Goal: Task Accomplishment & Management: Complete application form

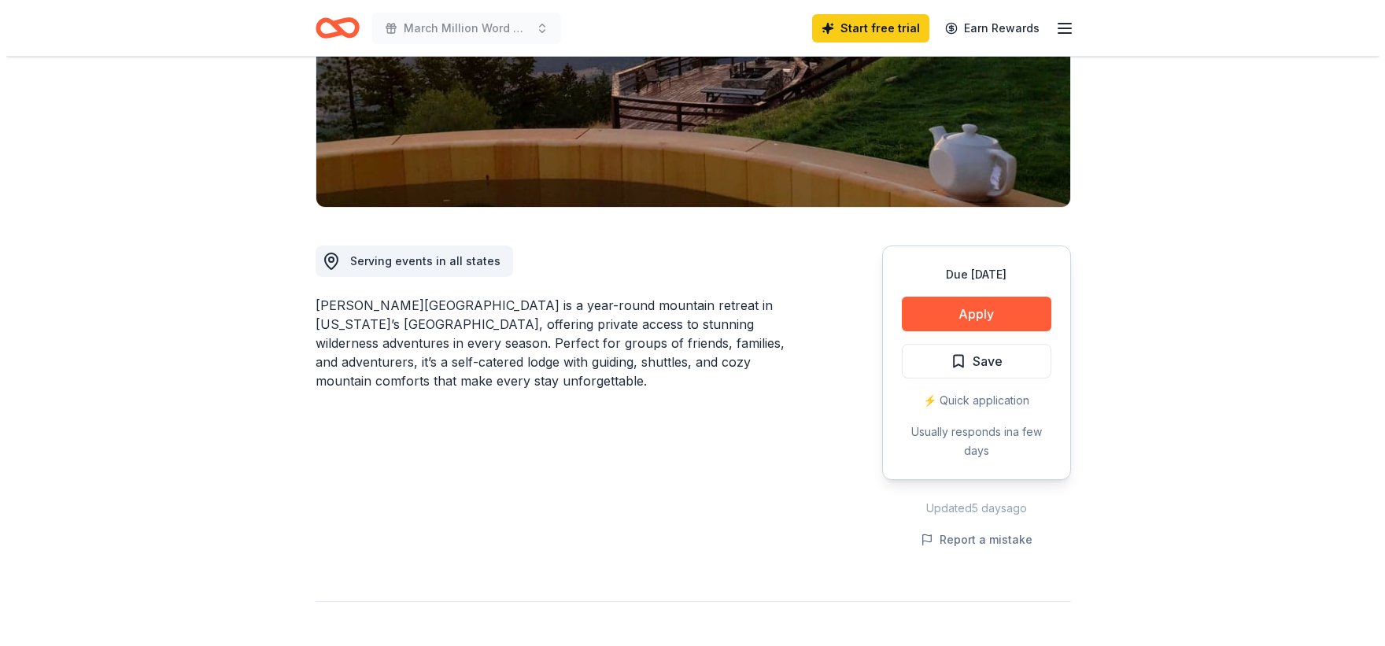
scroll to position [236, 0]
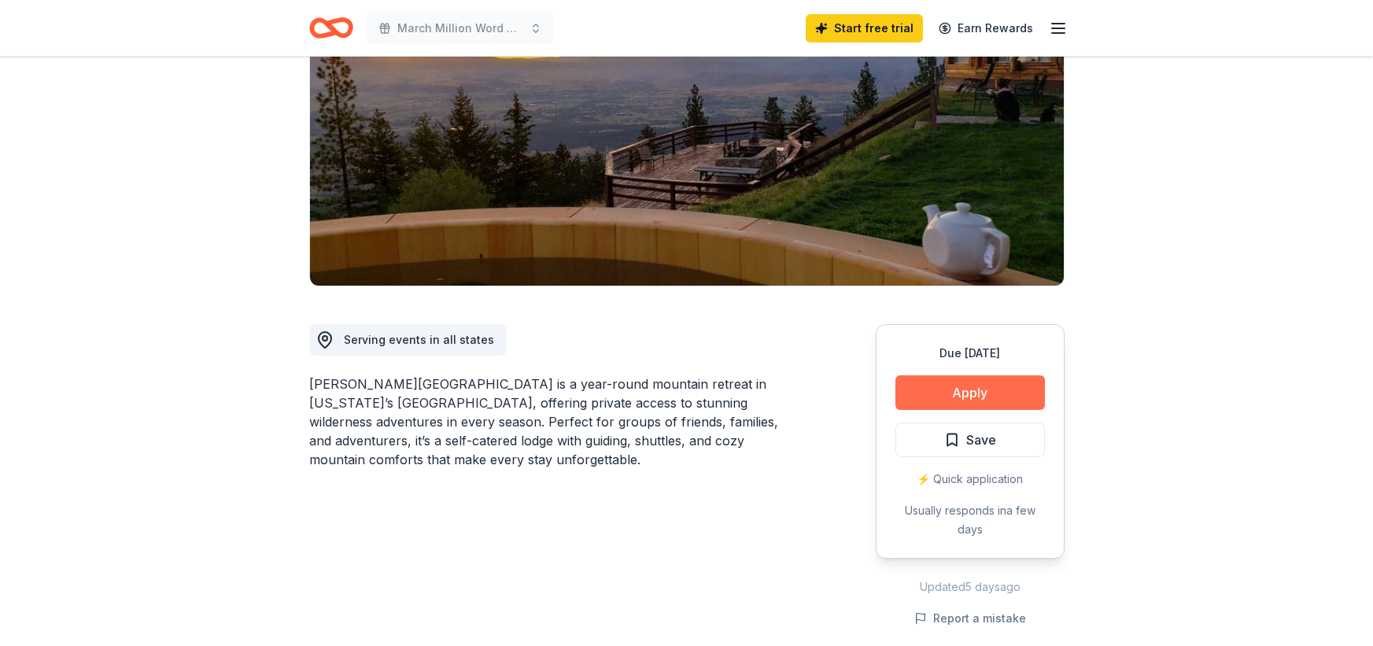
click at [975, 375] on button "Apply" at bounding box center [971, 392] width 150 height 35
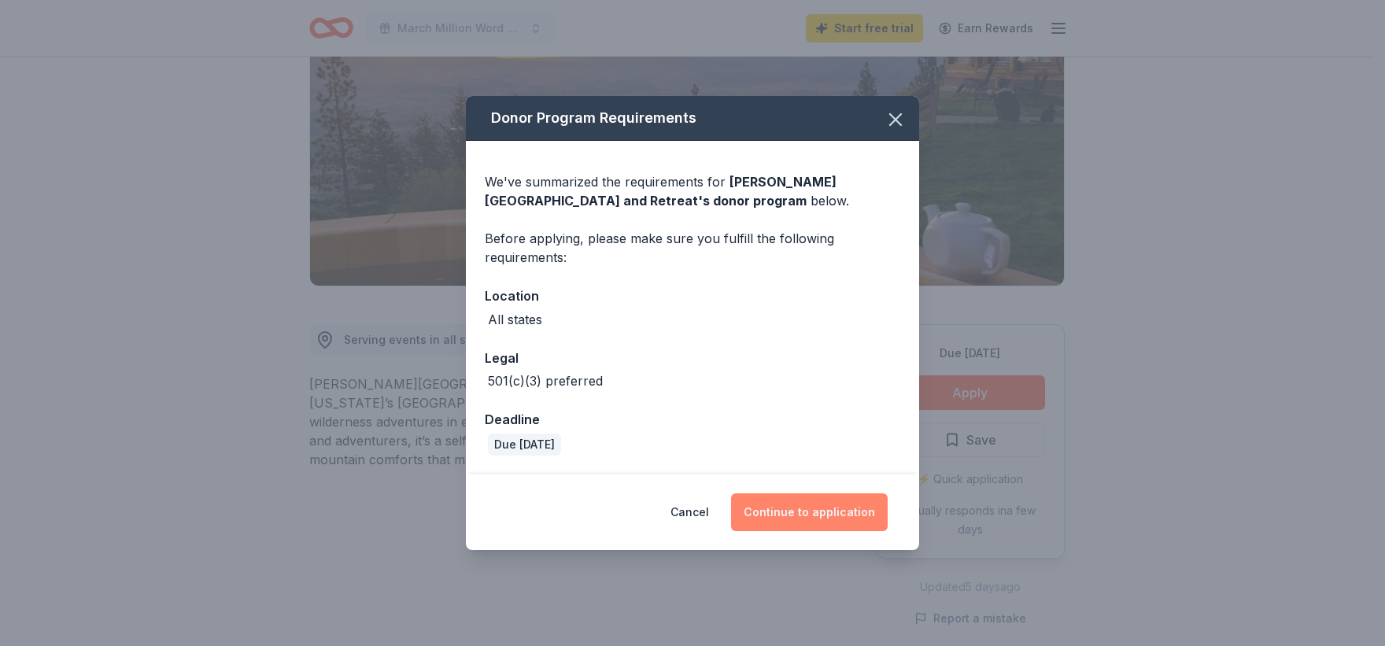
click at [800, 504] on button "Continue to application" at bounding box center [809, 512] width 157 height 38
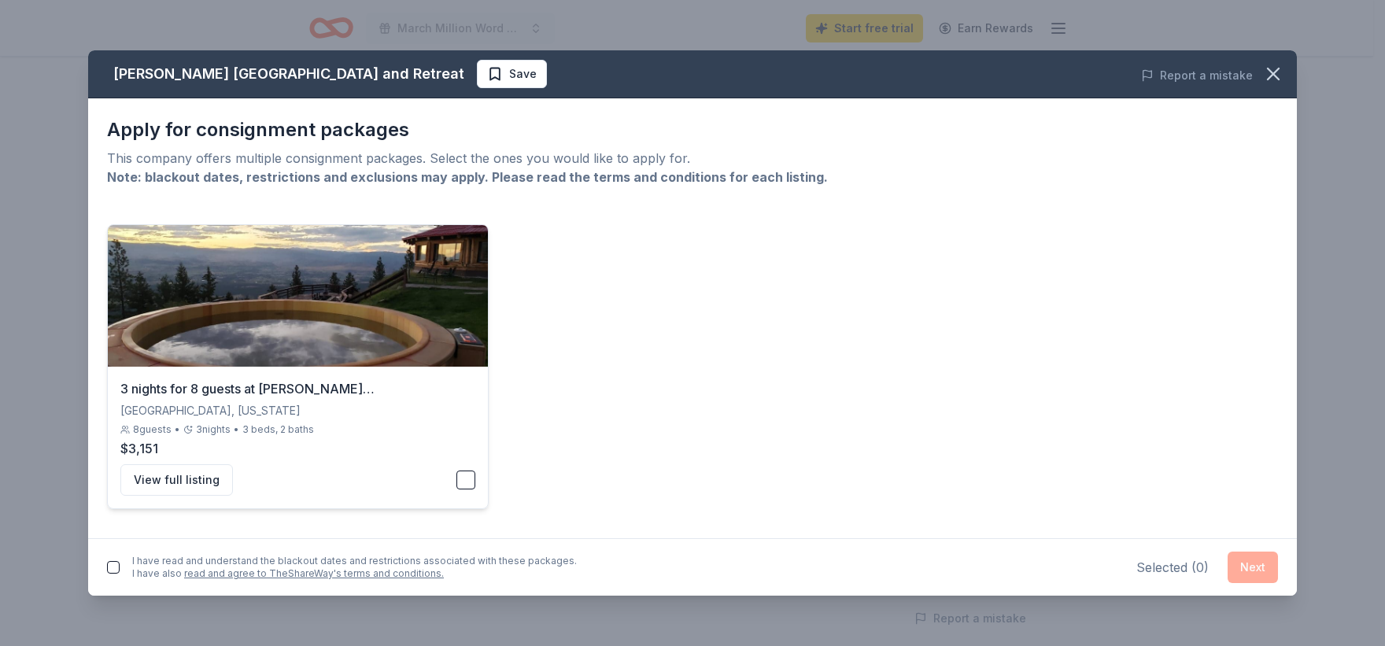
click at [467, 482] on button "button" at bounding box center [465, 480] width 19 height 19
click at [1250, 567] on button "Next" at bounding box center [1253, 567] width 50 height 31
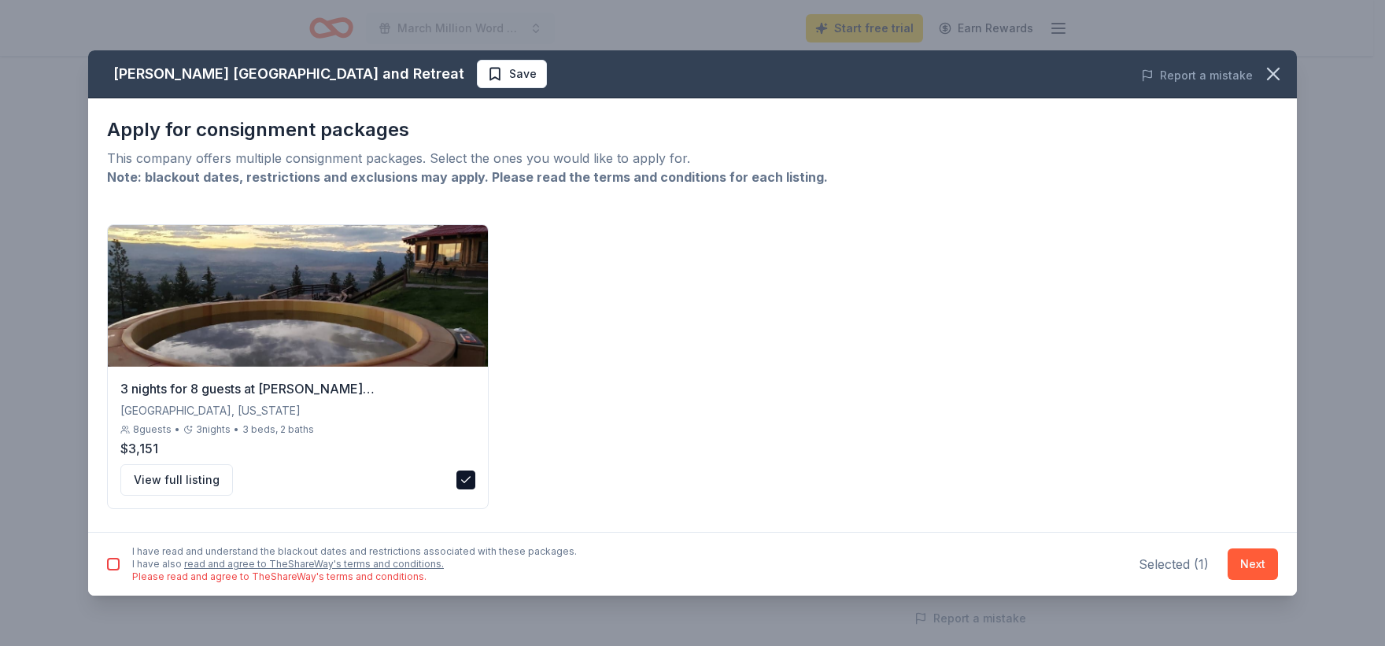
drag, startPoint x: 109, startPoint y: 569, endPoint x: 253, endPoint y: 571, distance: 144.8
click at [109, 570] on button "button" at bounding box center [113, 564] width 13 height 13
click at [1232, 570] on button "Next" at bounding box center [1253, 564] width 50 height 31
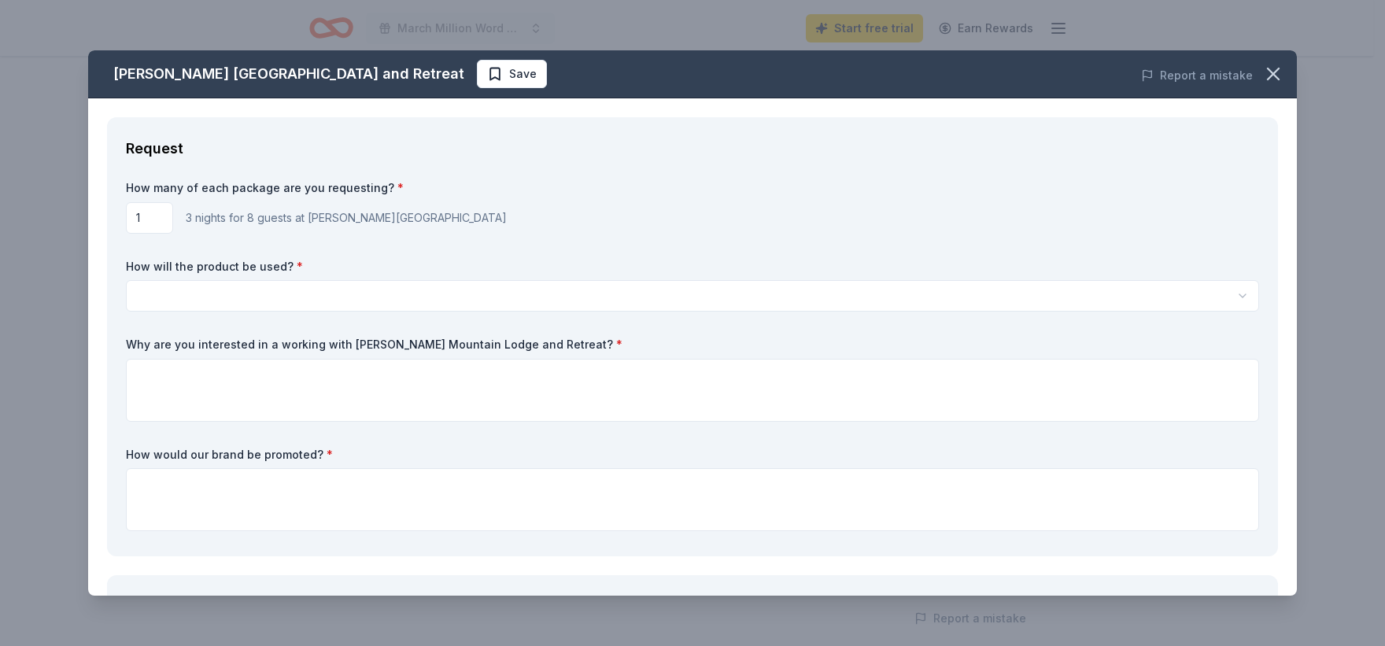
click at [147, 220] on input "1" at bounding box center [149, 217] width 47 height 31
type input "2"
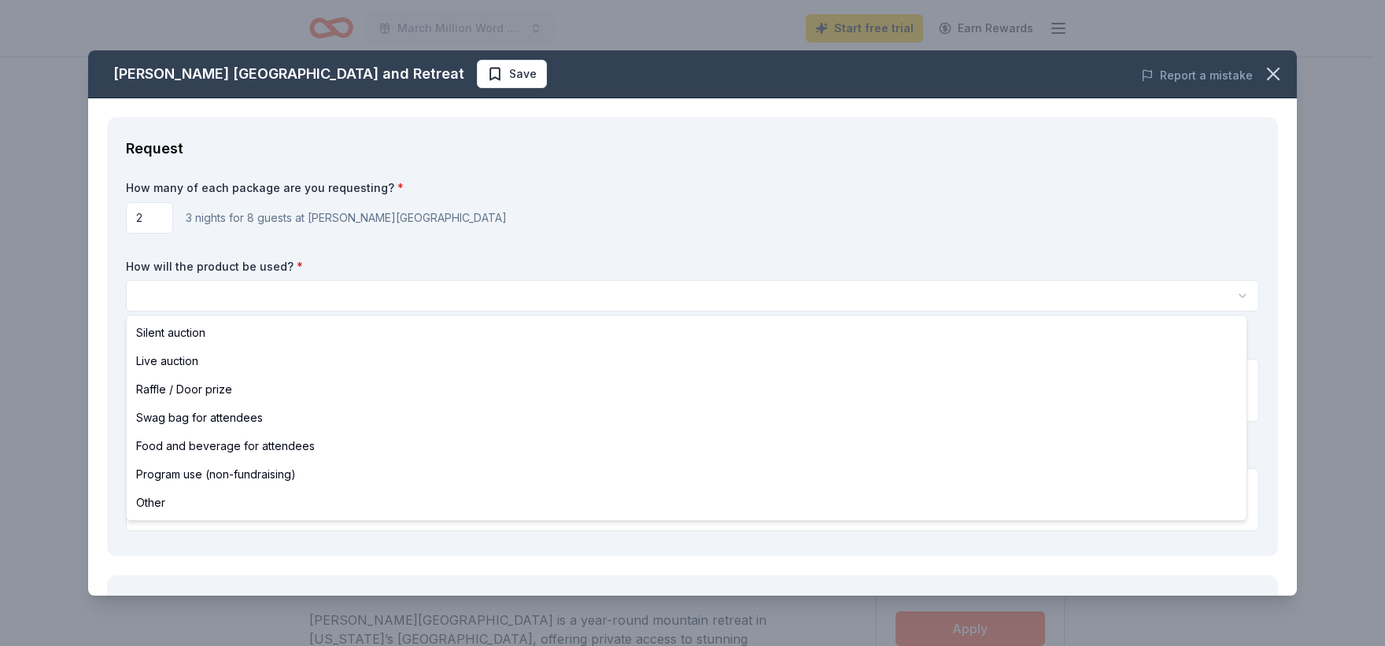
scroll to position [0, 0]
click at [198, 301] on html "March Million Word Madness Start free trial Earn Rewards Due [DATE] Share [PERS…" at bounding box center [692, 323] width 1385 height 646
select select "raffleDoorPrize"
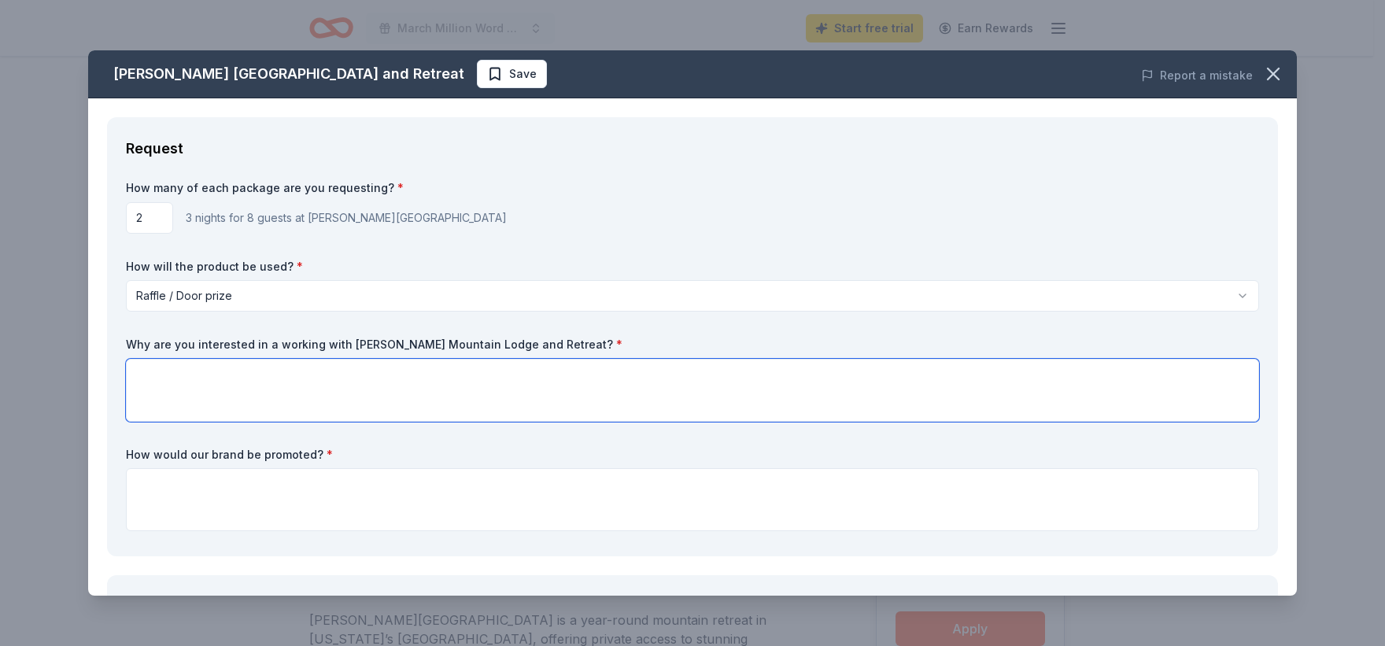
click at [167, 383] on textarea at bounding box center [692, 390] width 1133 height 63
type textarea "I thought this would be an excellent prize for our reading competition"
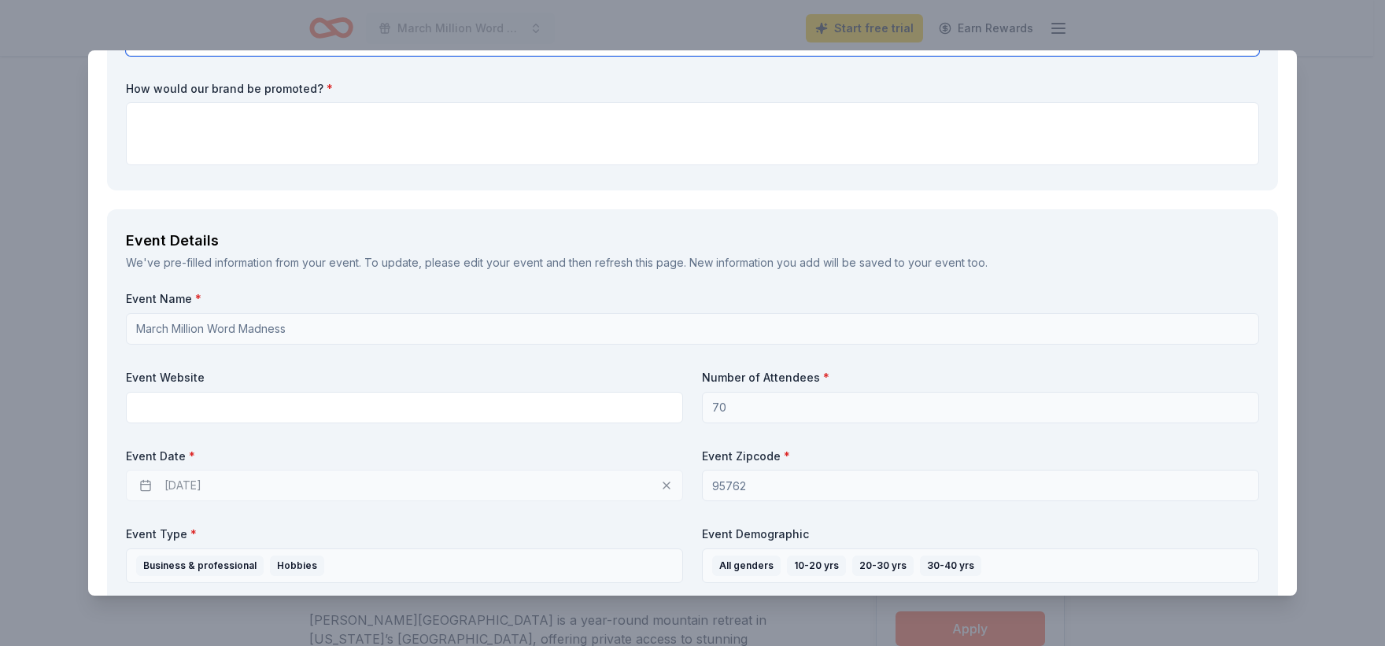
scroll to position [394, 0]
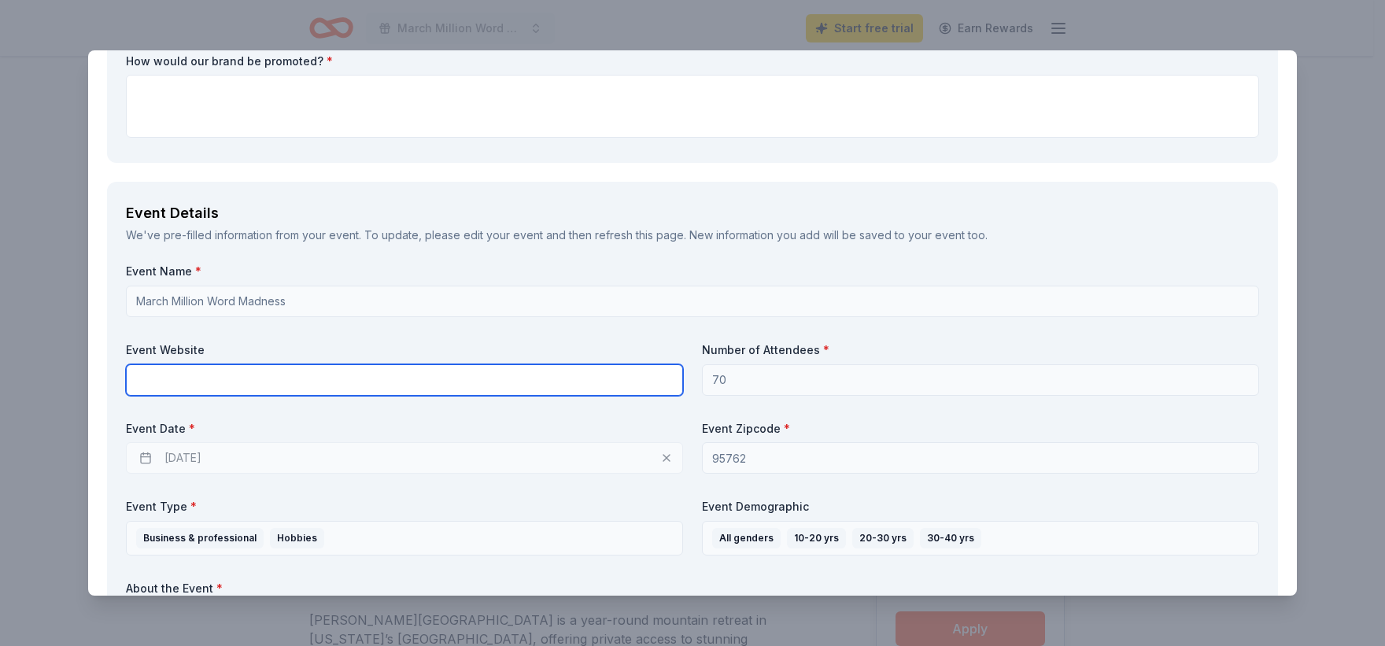
click at [345, 377] on input "text" at bounding box center [404, 379] width 557 height 31
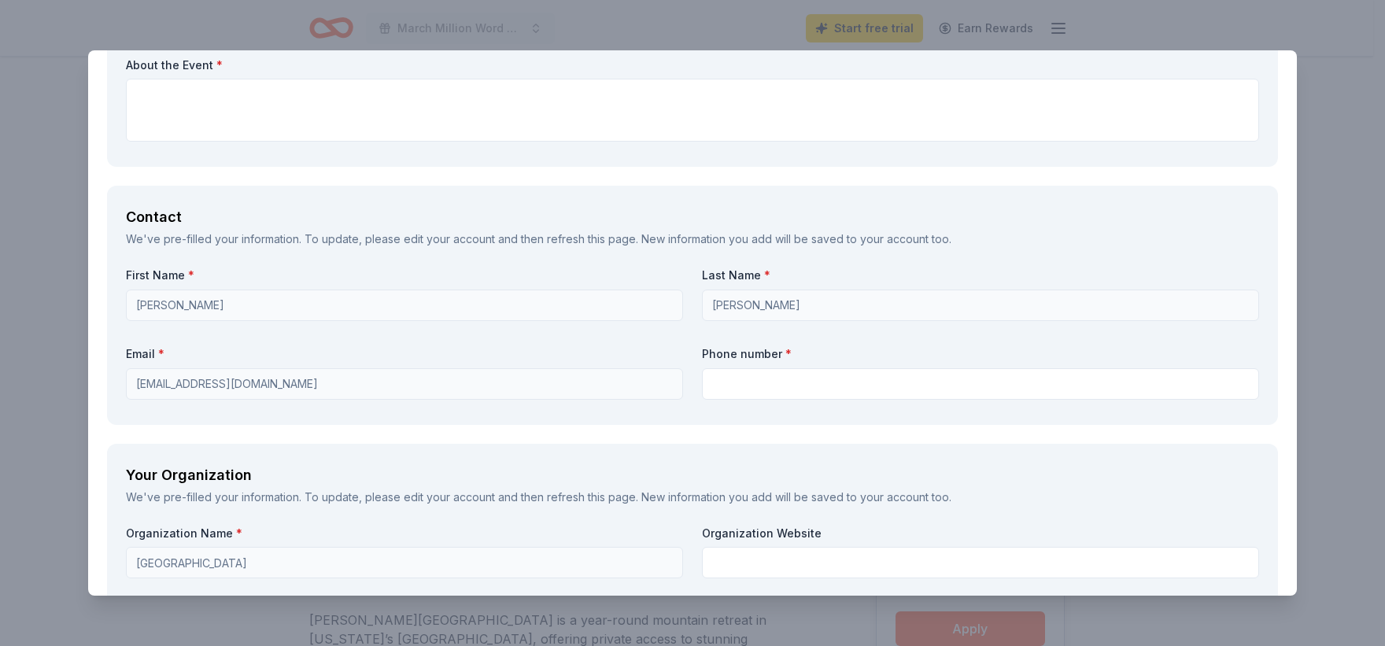
scroll to position [944, 0]
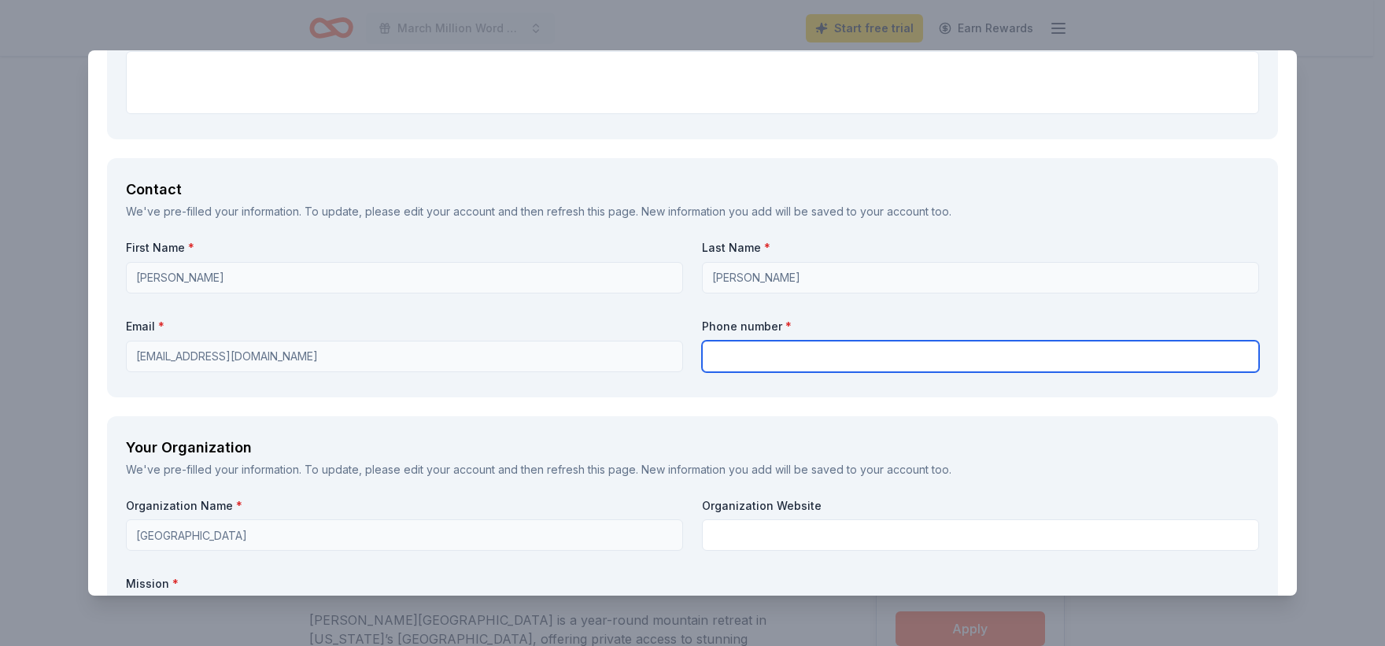
click at [746, 353] on input "text" at bounding box center [980, 356] width 557 height 31
type input "9169333993"
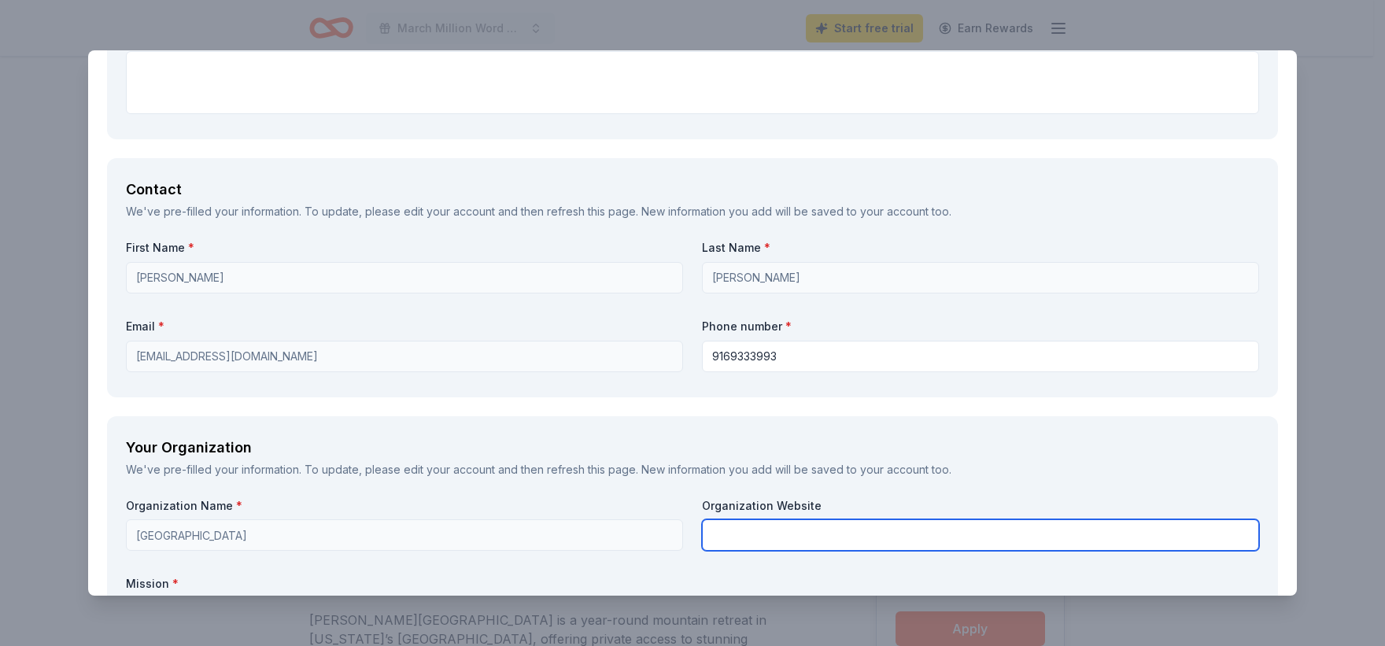
type input "[US_EMPLOYER_IDENTIFICATION_NUMBER]"
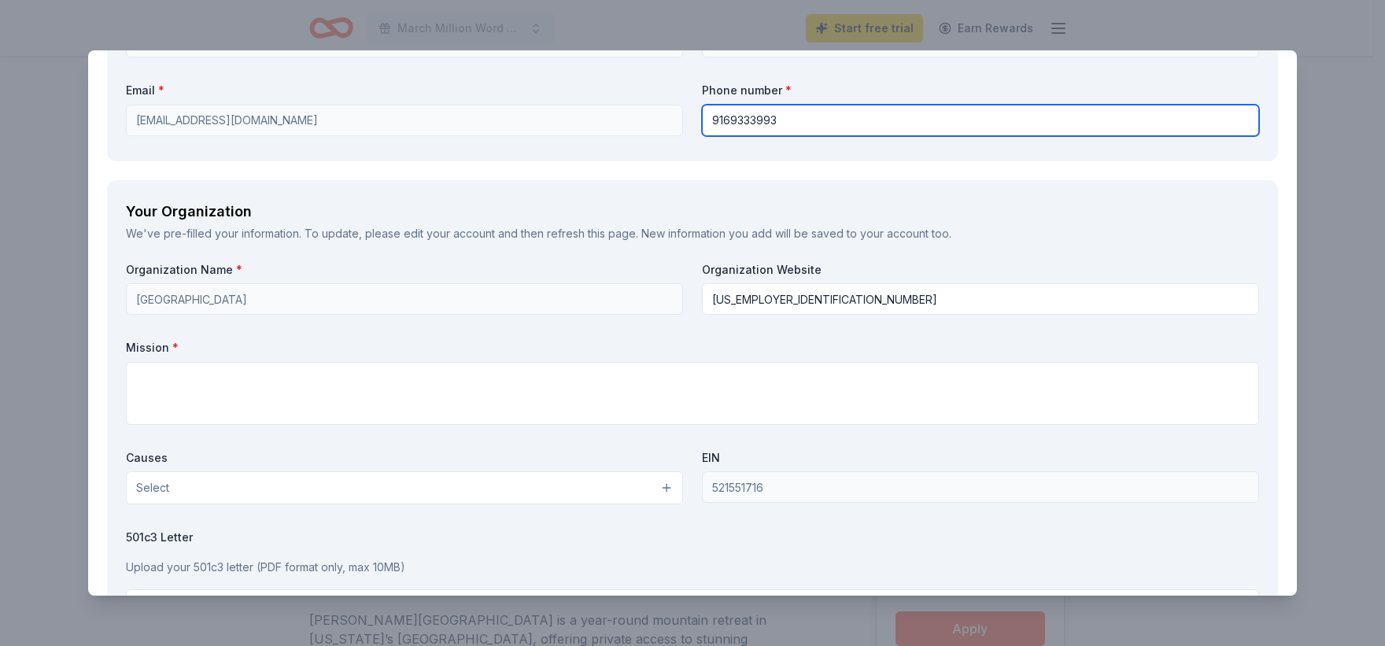
scroll to position [1259, 0]
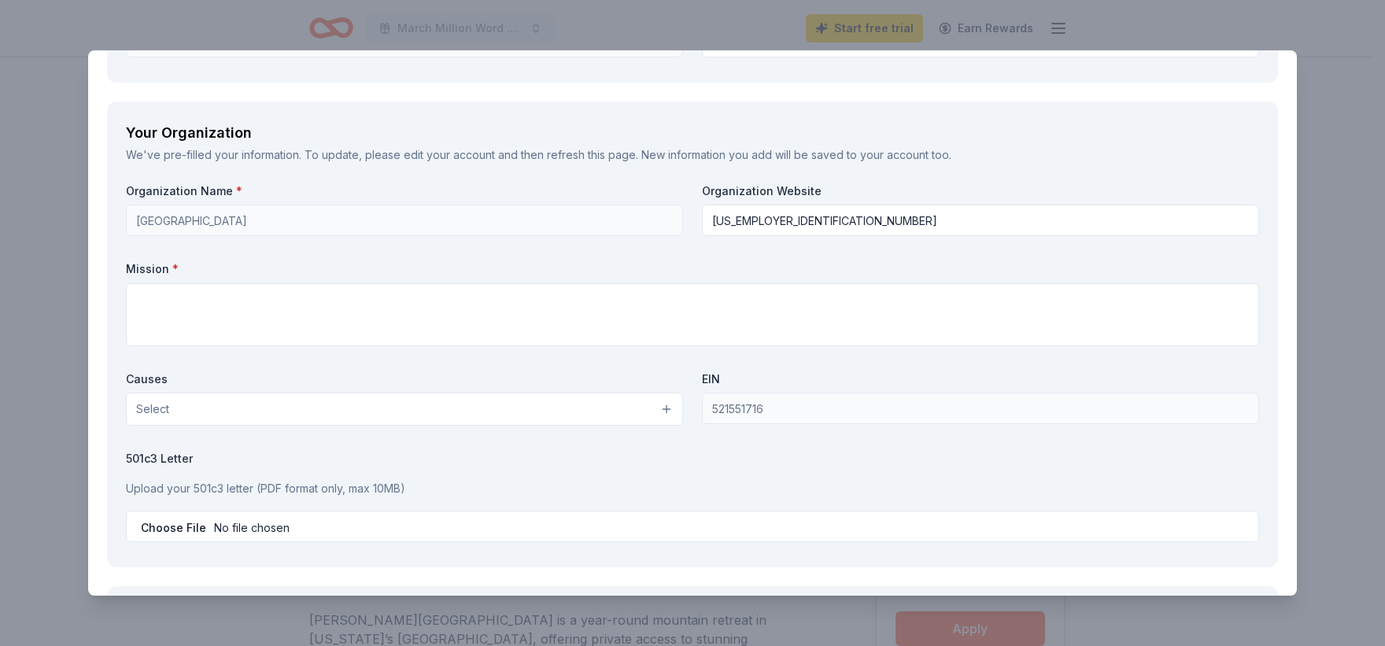
click at [540, 411] on button "Select" at bounding box center [404, 409] width 557 height 33
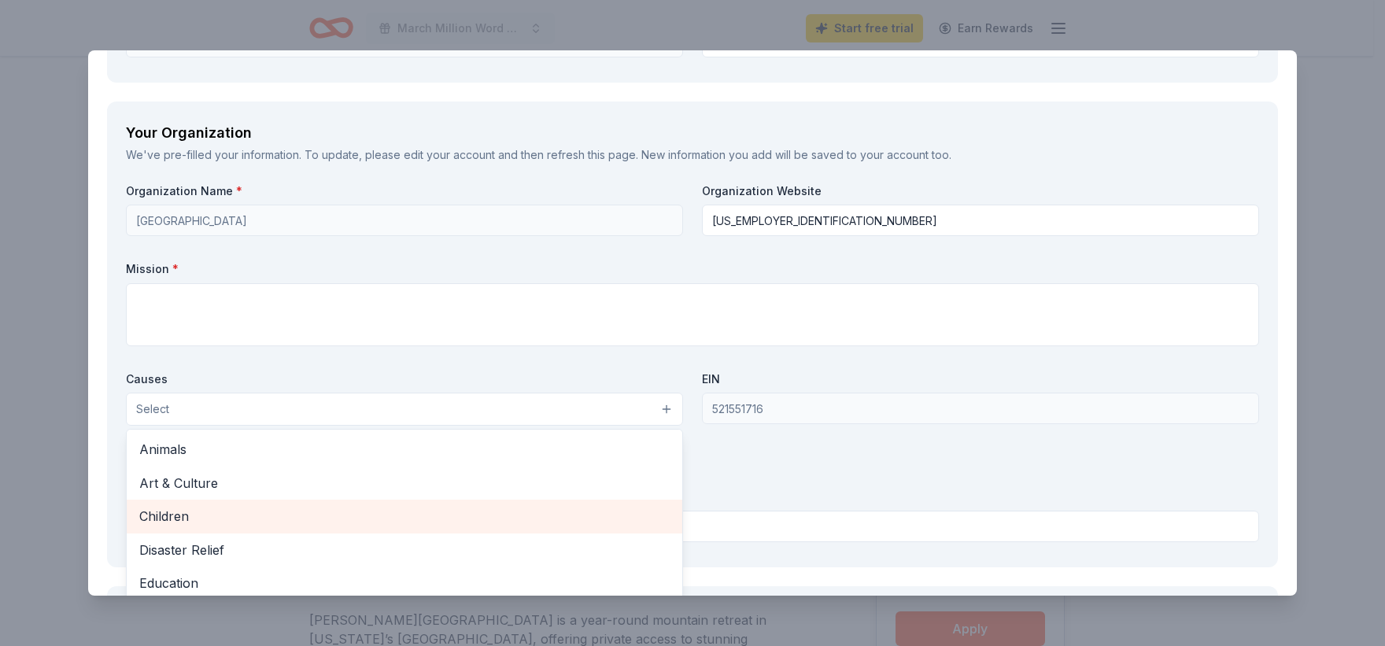
click at [476, 513] on span "Children" at bounding box center [404, 516] width 530 height 20
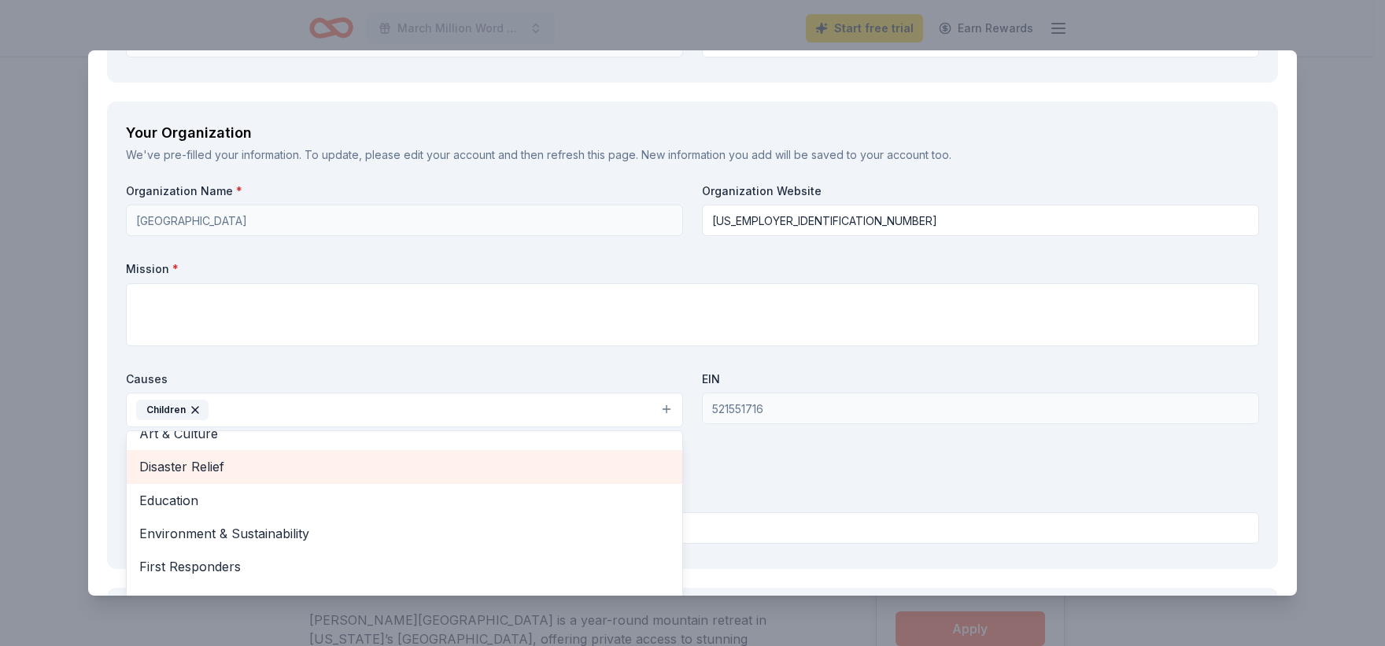
scroll to position [79, 0]
click at [336, 473] on span "Education" at bounding box center [404, 473] width 530 height 20
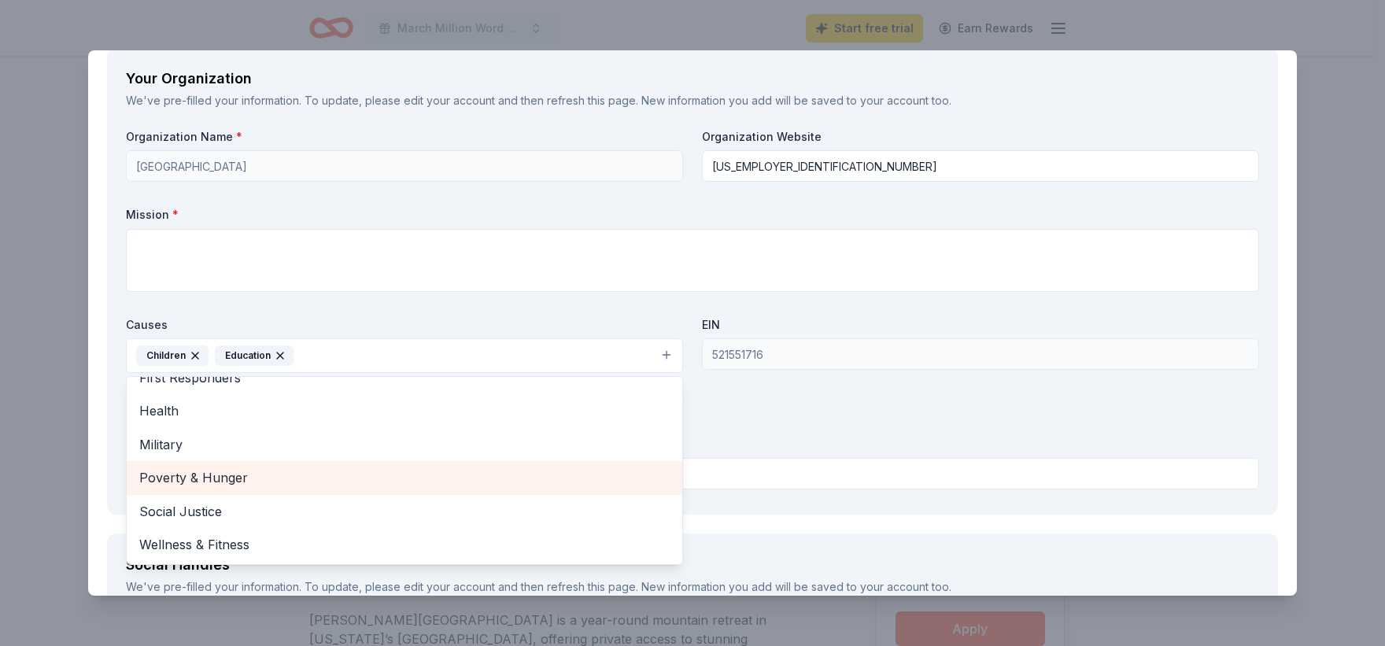
scroll to position [1338, 0]
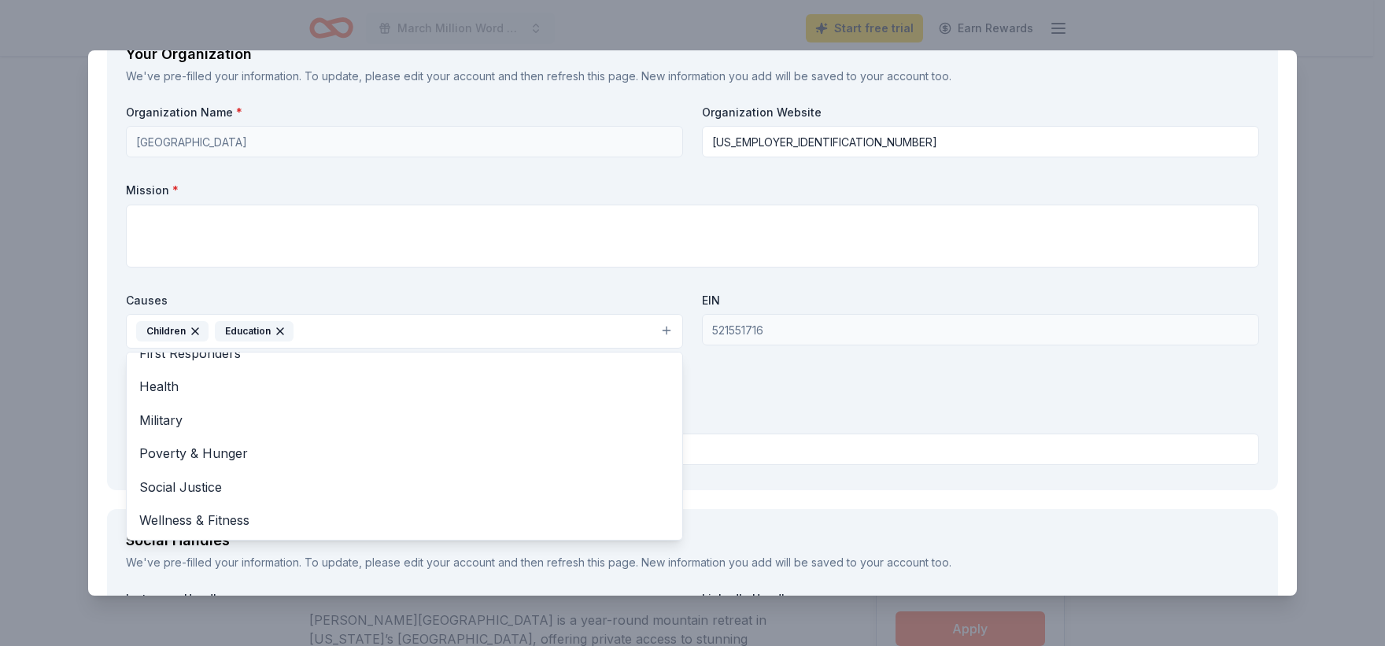
click at [765, 417] on div "Organization Name * [GEOGRAPHIC_DATA] Organization Website [US_EMPLOYER_IDENTIF…" at bounding box center [692, 288] width 1133 height 367
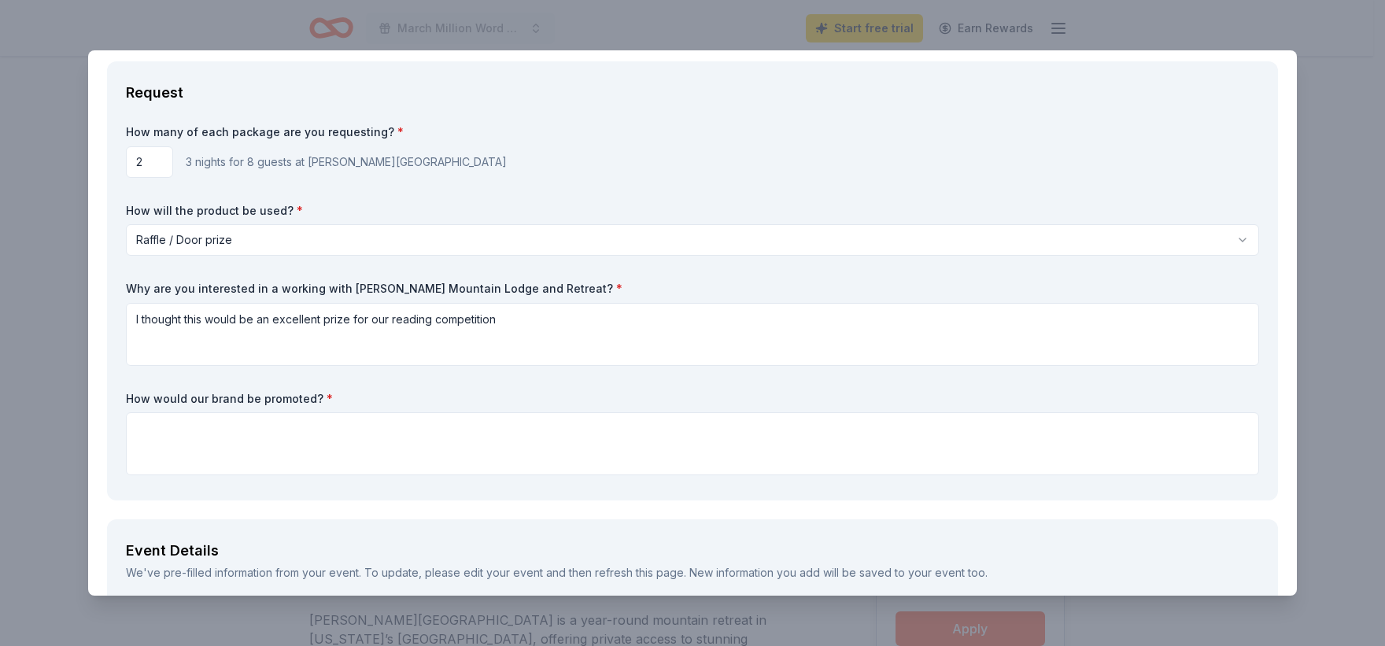
scroll to position [32, 0]
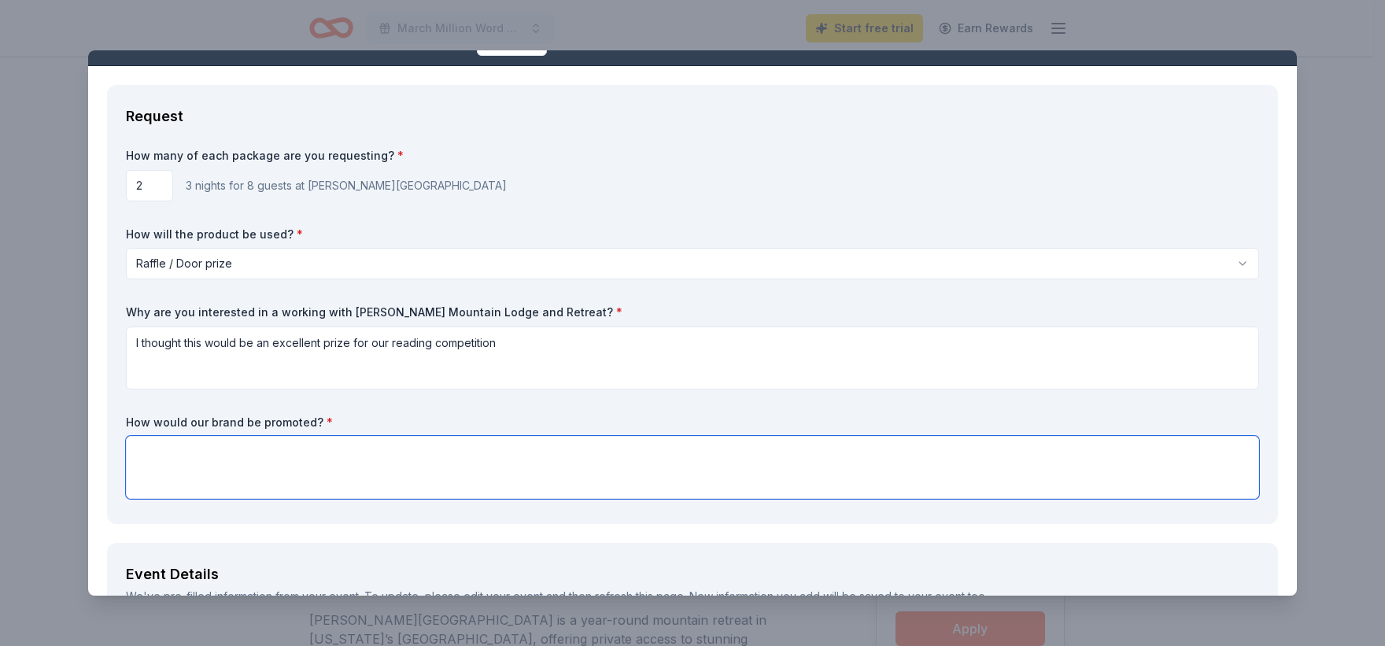
click at [257, 467] on textarea at bounding box center [692, 467] width 1133 height 63
type textarea "I have a "donors of the library" section of our school library website where I …"
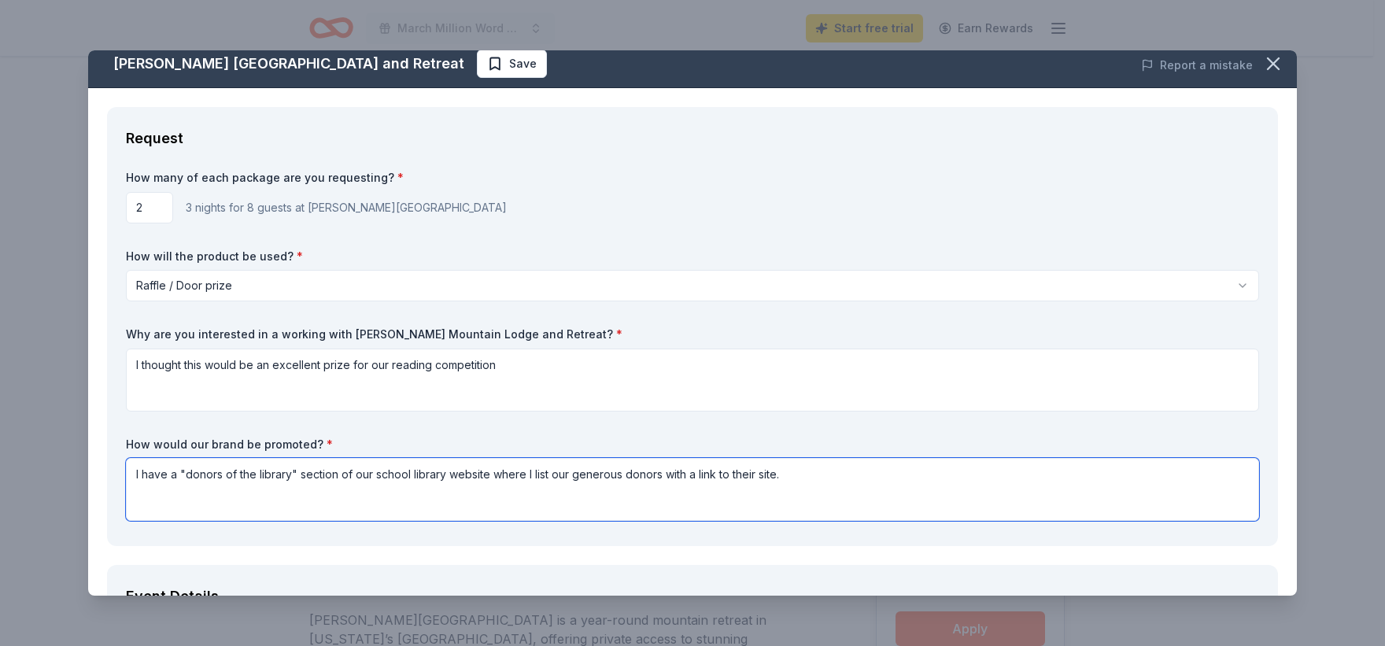
scroll to position [0, 0]
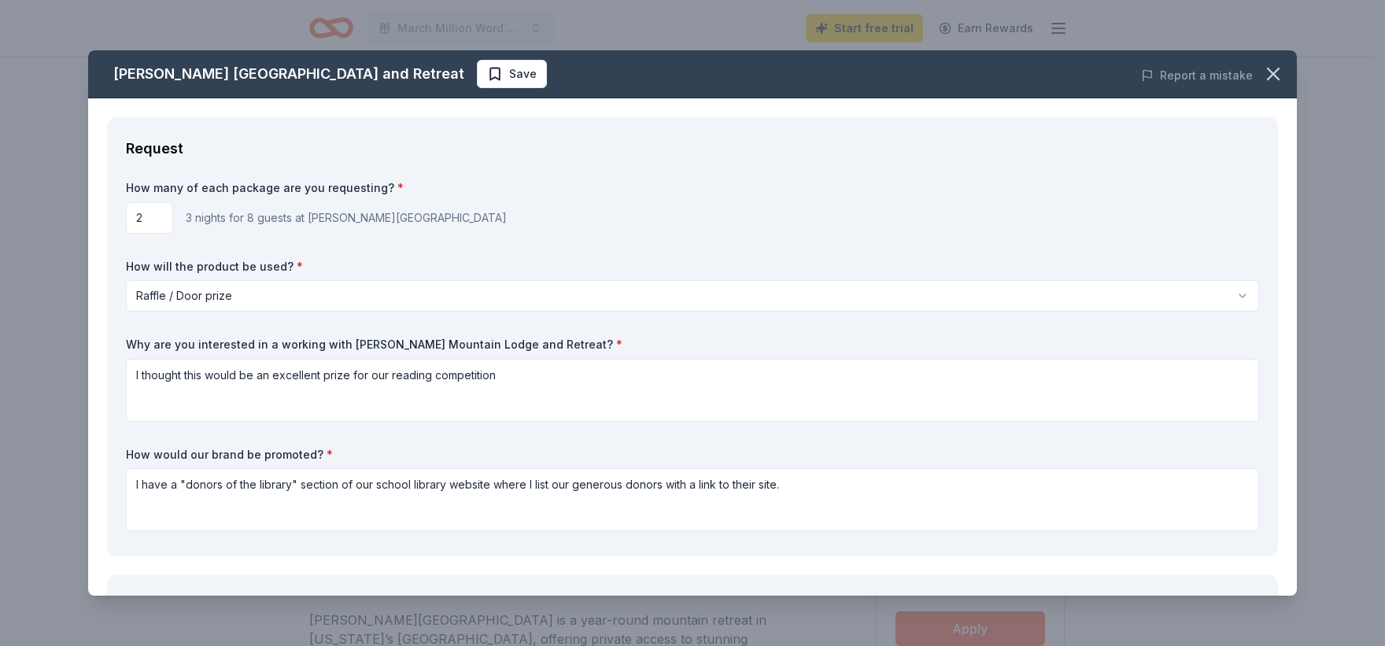
drag, startPoint x: 308, startPoint y: 218, endPoint x: 393, endPoint y: 220, distance: 85.0
click at [390, 220] on div "3 nights for 8 guests at [PERSON_NAME][GEOGRAPHIC_DATA]" at bounding box center [346, 218] width 321 height 19
drag, startPoint x: 116, startPoint y: 76, endPoint x: 312, endPoint y: 75, distance: 196.0
click at [312, 75] on div "[PERSON_NAME] [GEOGRAPHIC_DATA] and Retreat" at bounding box center [288, 73] width 351 height 25
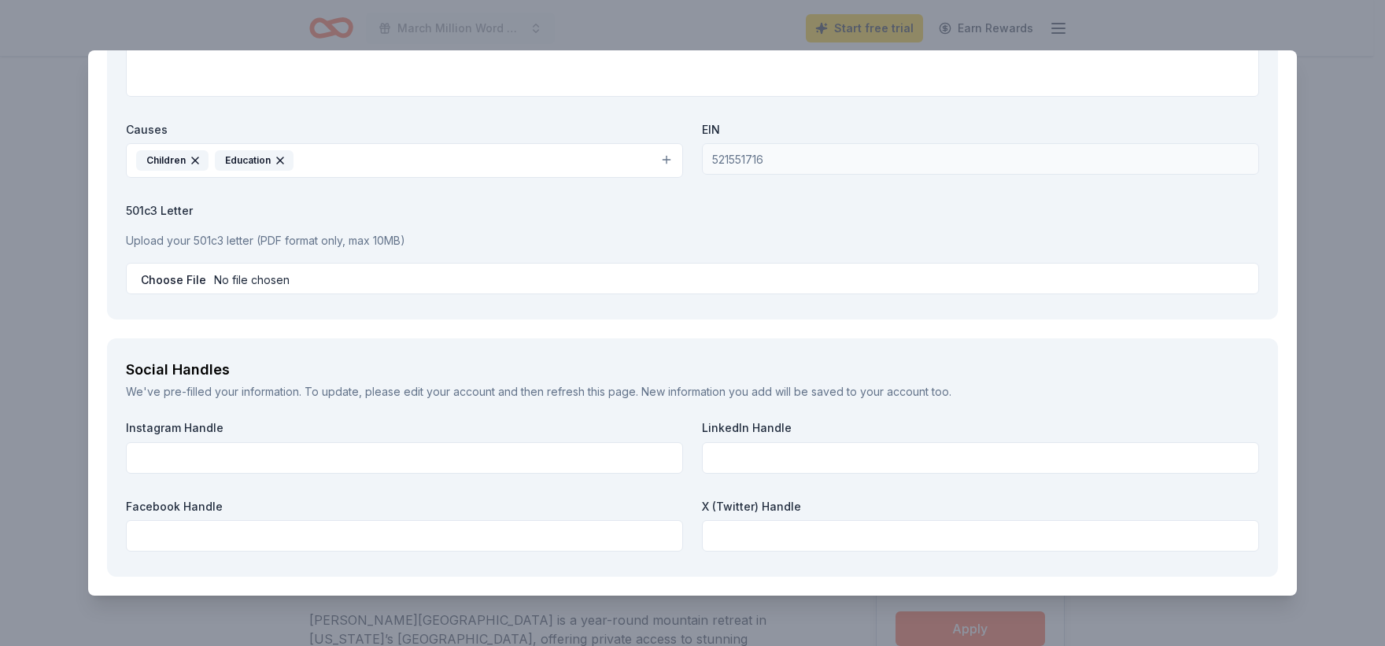
scroll to position [1449, 0]
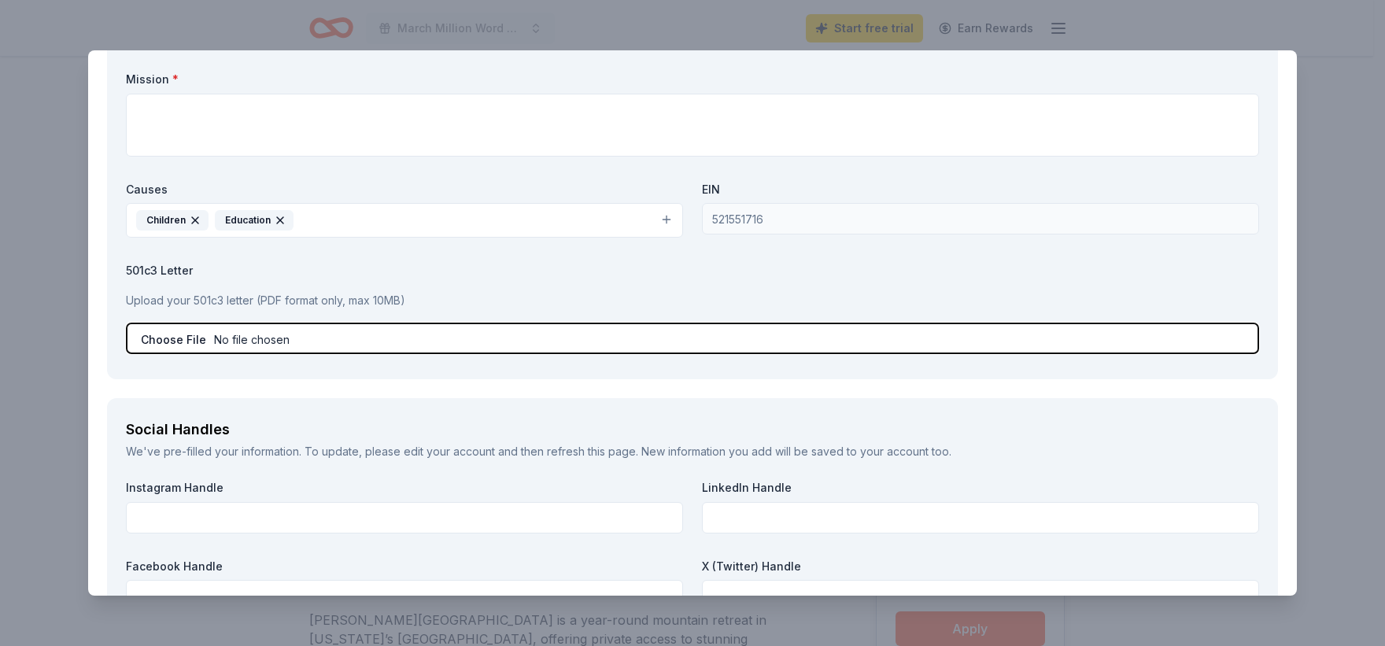
click at [191, 344] on input "file" at bounding box center [692, 338] width 1133 height 31
click at [267, 334] on input "file" at bounding box center [692, 338] width 1133 height 31
type input "C:\fakepath\[PERSON_NAME] Mountain Lodge Donation Letter.pdf"
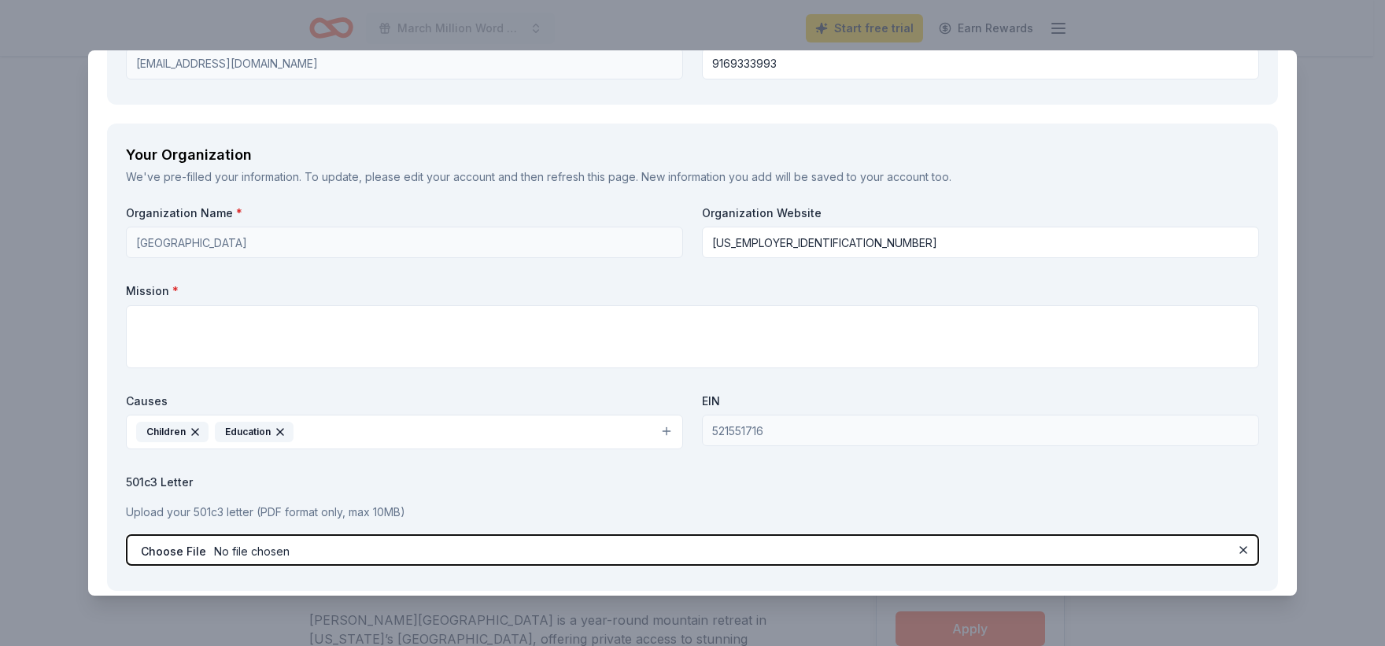
scroll to position [1213, 0]
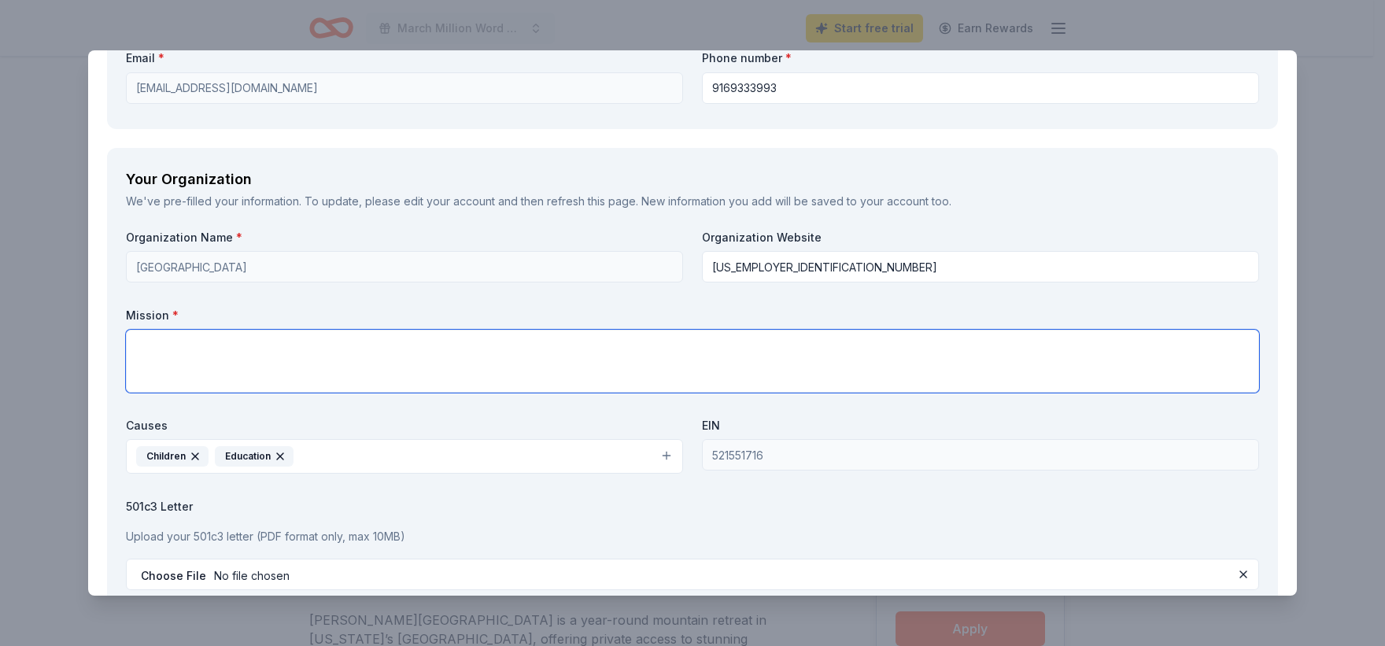
click at [165, 354] on textarea at bounding box center [692, 361] width 1133 height 63
paste textarea "[GEOGRAPHIC_DATA] will provide a comprehensive and academically challenging edu…"
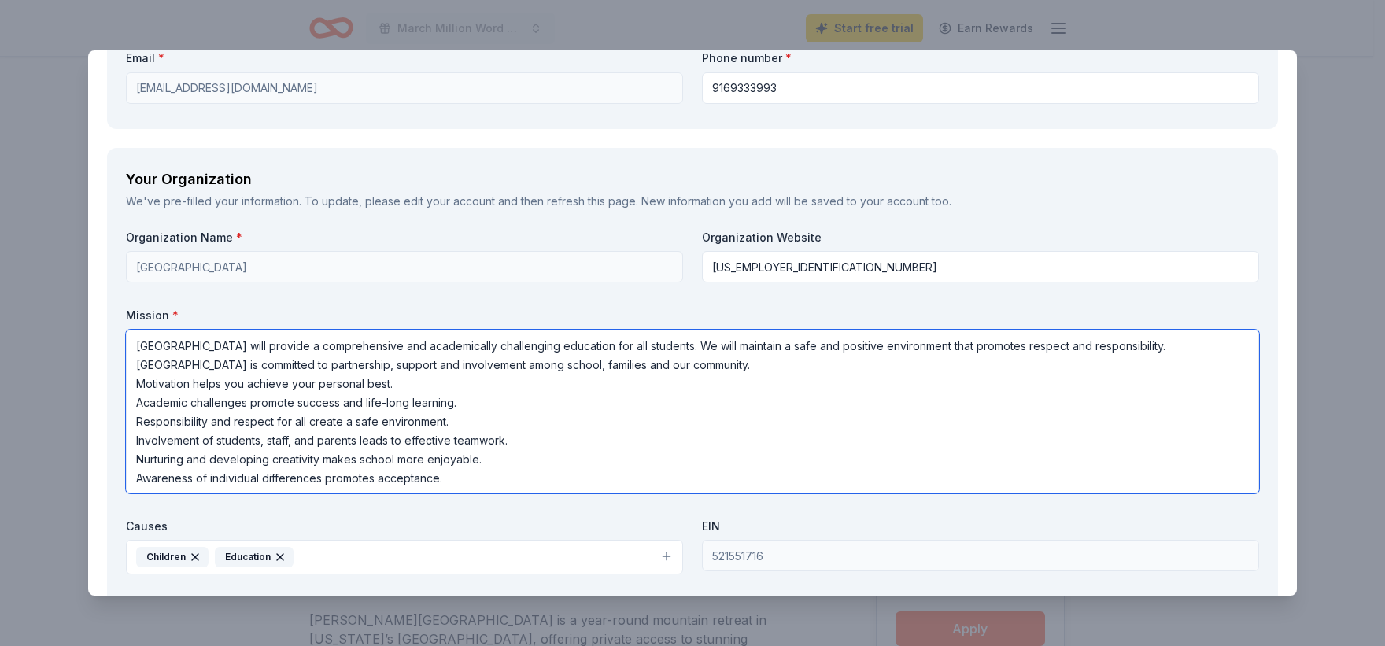
click at [397, 387] on textarea "[GEOGRAPHIC_DATA] will provide a comprehensive and academically challenging edu…" at bounding box center [692, 412] width 1133 height 164
click at [837, 374] on textarea "[GEOGRAPHIC_DATA] will provide a comprehensive and academically challenging edu…" at bounding box center [692, 412] width 1133 height 164
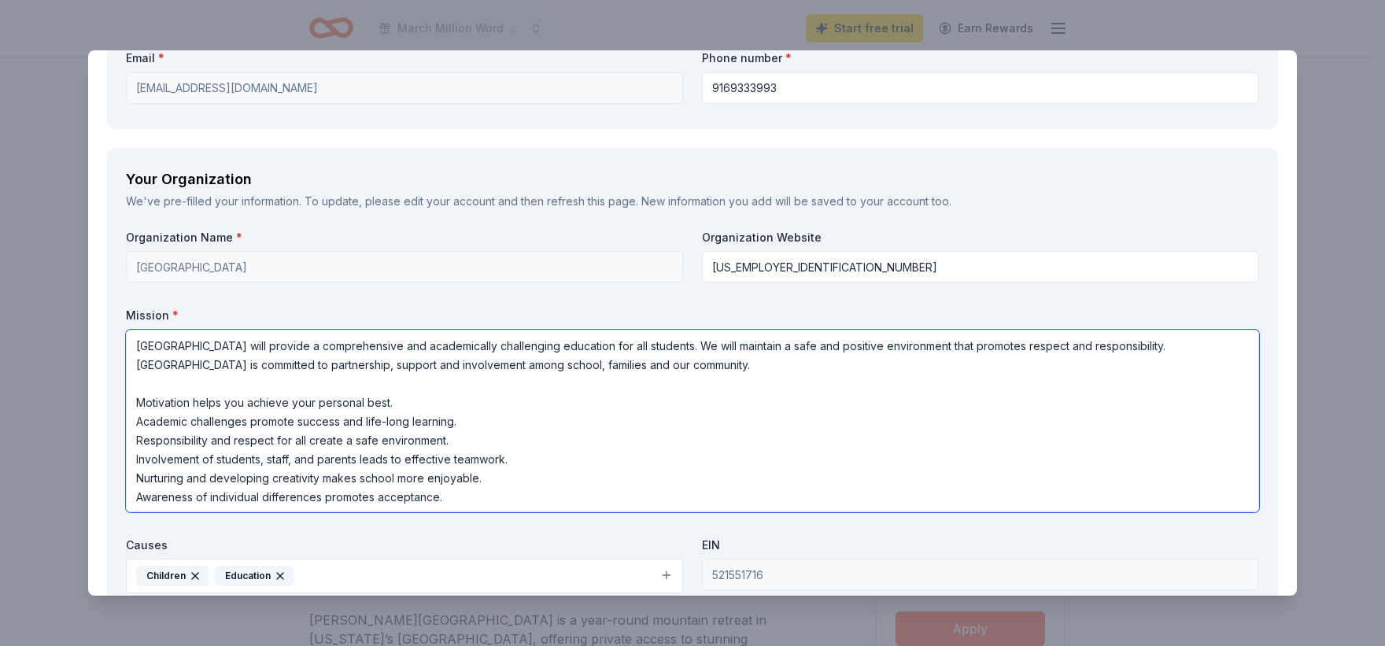
drag, startPoint x: 145, startPoint y: 405, endPoint x: 136, endPoint y: 405, distance: 8.7
click at [136, 405] on textarea "[GEOGRAPHIC_DATA] will provide a comprehensive and academically challenging edu…" at bounding box center [692, 421] width 1133 height 183
drag, startPoint x: 142, startPoint y: 423, endPoint x: 132, endPoint y: 423, distance: 10.2
click at [132, 423] on textarea "[GEOGRAPHIC_DATA] will provide a comprehensive and academically challenging edu…" at bounding box center [692, 421] width 1133 height 183
click at [138, 445] on textarea "[GEOGRAPHIC_DATA] will provide a comprehensive and academically challenging edu…" at bounding box center [692, 421] width 1133 height 183
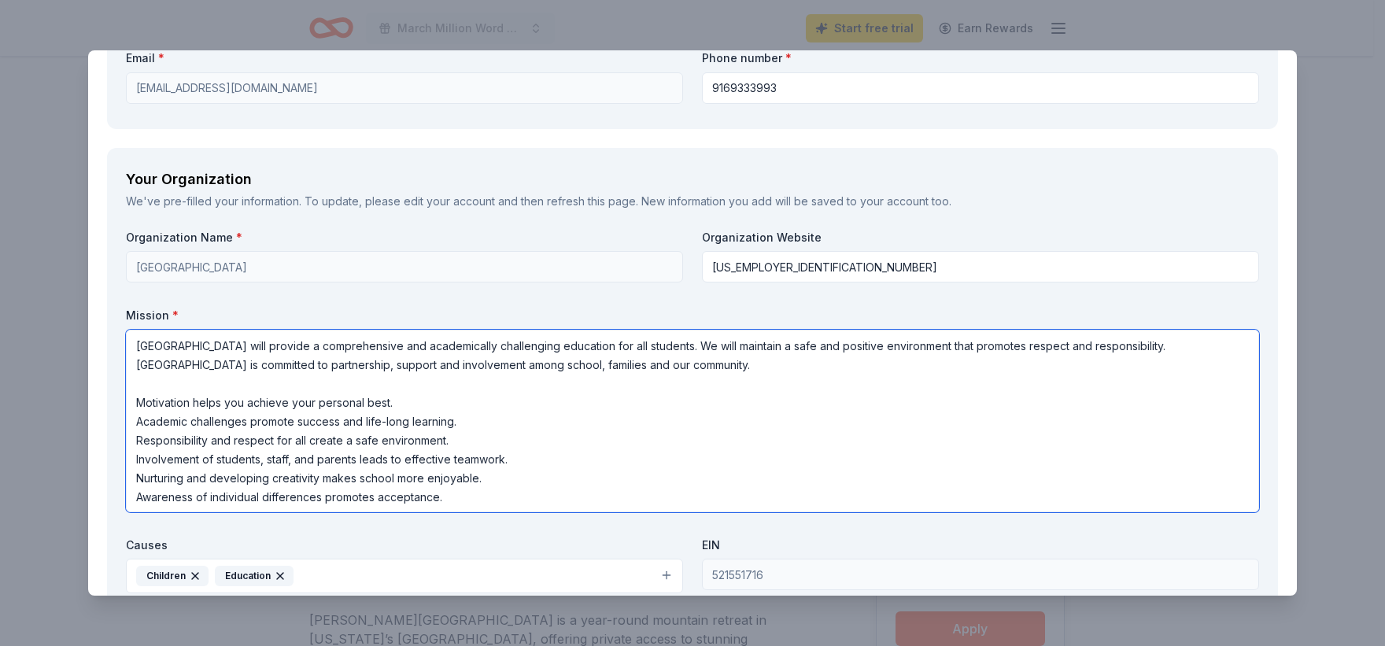
drag, startPoint x: 139, startPoint y: 460, endPoint x: 129, endPoint y: 460, distance: 9.4
click at [129, 460] on textarea "[GEOGRAPHIC_DATA] will provide a comprehensive and academically challenging edu…" at bounding box center [692, 421] width 1133 height 183
drag, startPoint x: 145, startPoint y: 481, endPoint x: 131, endPoint y: 481, distance: 14.2
click at [131, 481] on textarea "[GEOGRAPHIC_DATA] will provide a comprehensive and academically challenging edu…" at bounding box center [692, 421] width 1133 height 183
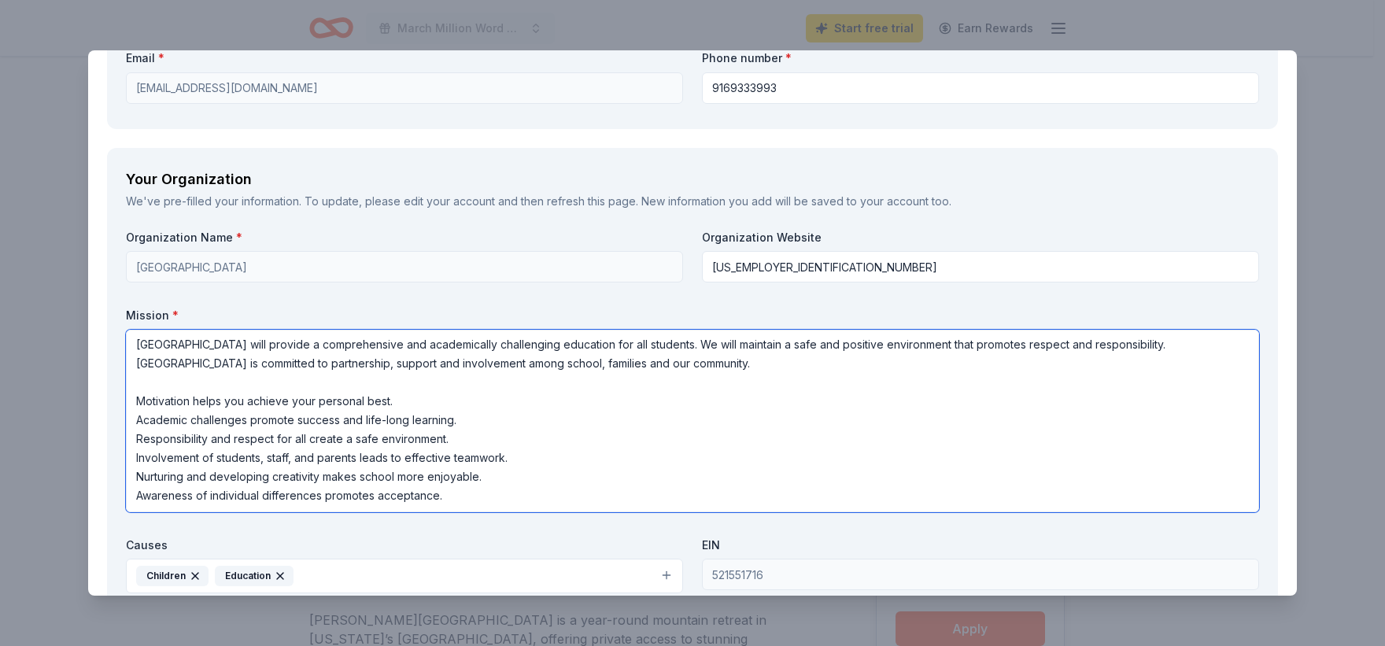
drag, startPoint x: 143, startPoint y: 497, endPoint x: 125, endPoint y: 497, distance: 18.1
click at [125, 497] on div "Your Organization We've pre-filled your information. To update, please edit you…" at bounding box center [692, 441] width 1171 height 587
click at [399, 424] on textarea "[GEOGRAPHIC_DATA] will provide a comprehensive and academically challenging edu…" at bounding box center [692, 421] width 1133 height 183
click at [513, 426] on textarea "[GEOGRAPHIC_DATA] will provide a comprehensive and academically challenging edu…" at bounding box center [692, 421] width 1133 height 183
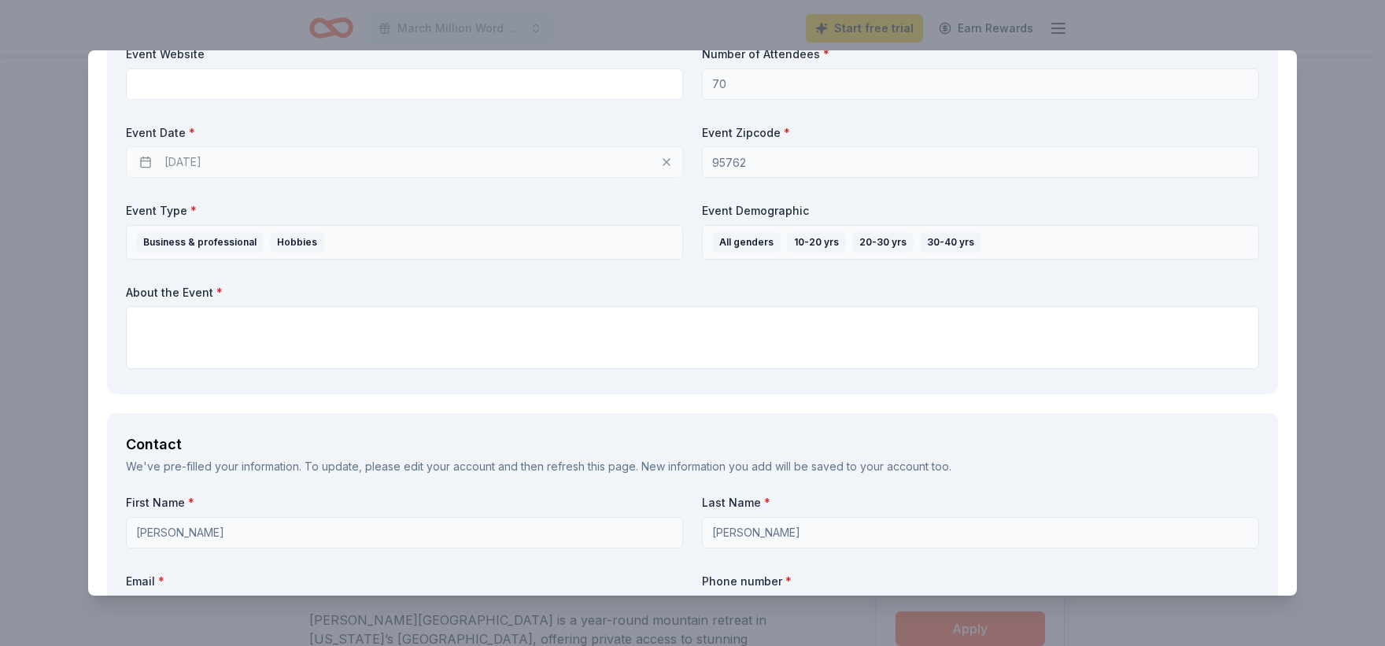
scroll to position [662, 0]
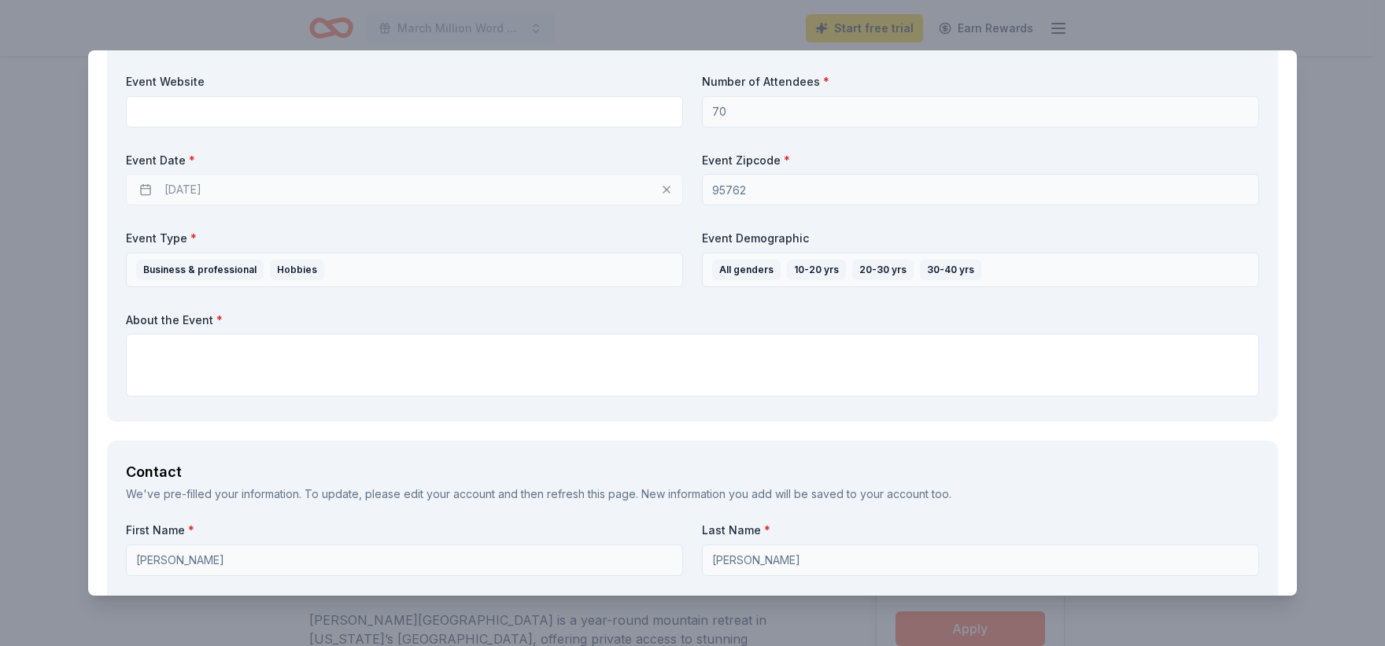
type textarea "[GEOGRAPHIC_DATA] will provide a comprehensive and academically challenging edu…"
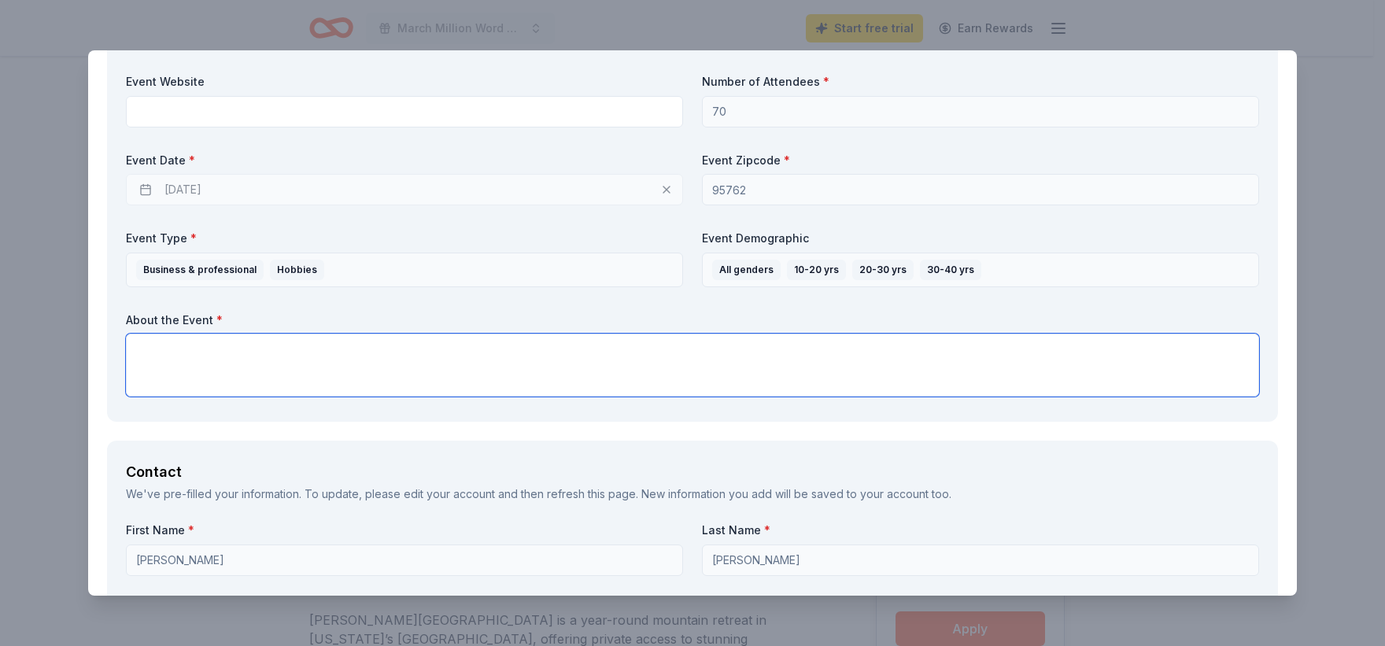
click at [137, 348] on textarea at bounding box center [692, 365] width 1133 height 63
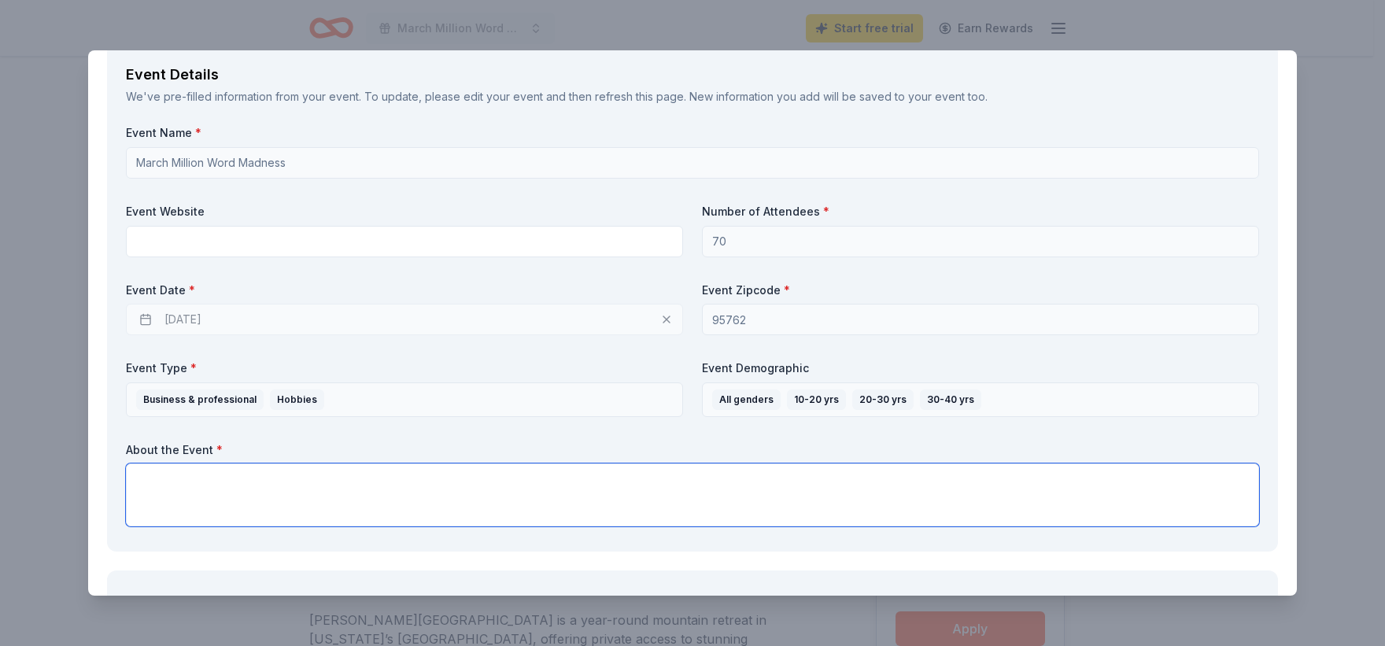
scroll to position [504, 0]
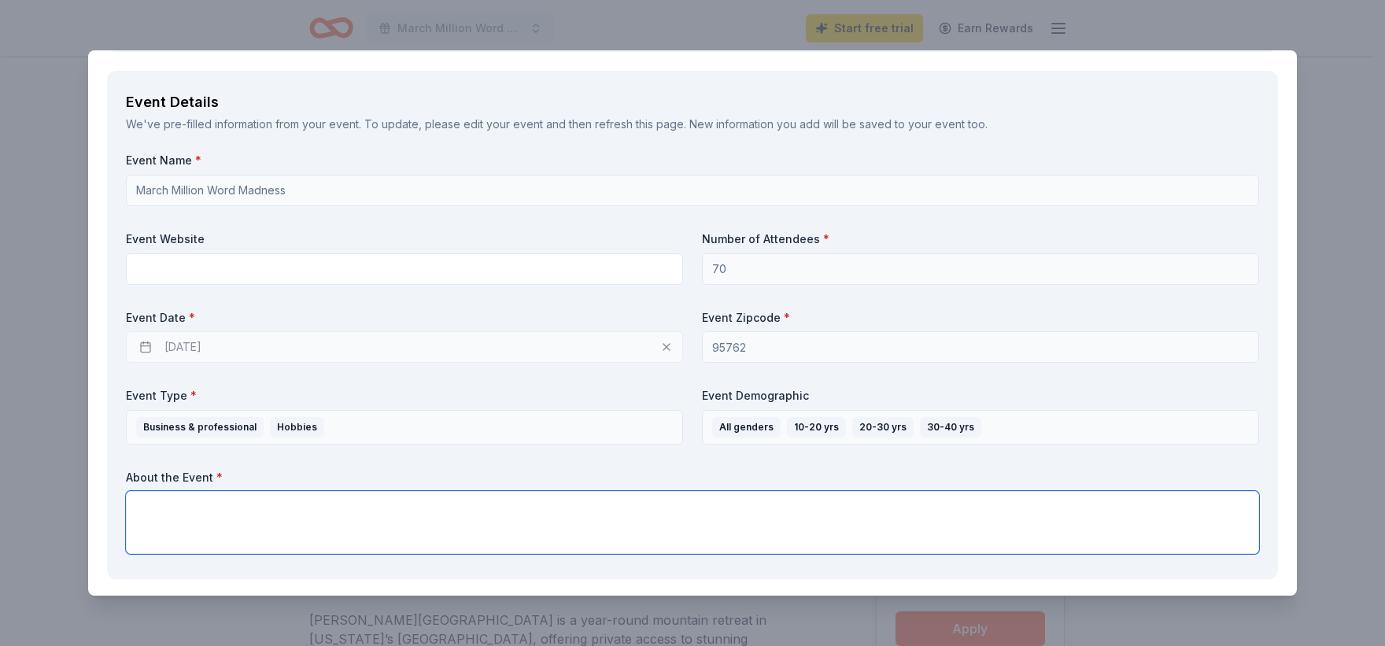
paste textarea "Students compete in teams of two and staff compete independently to make it to …"
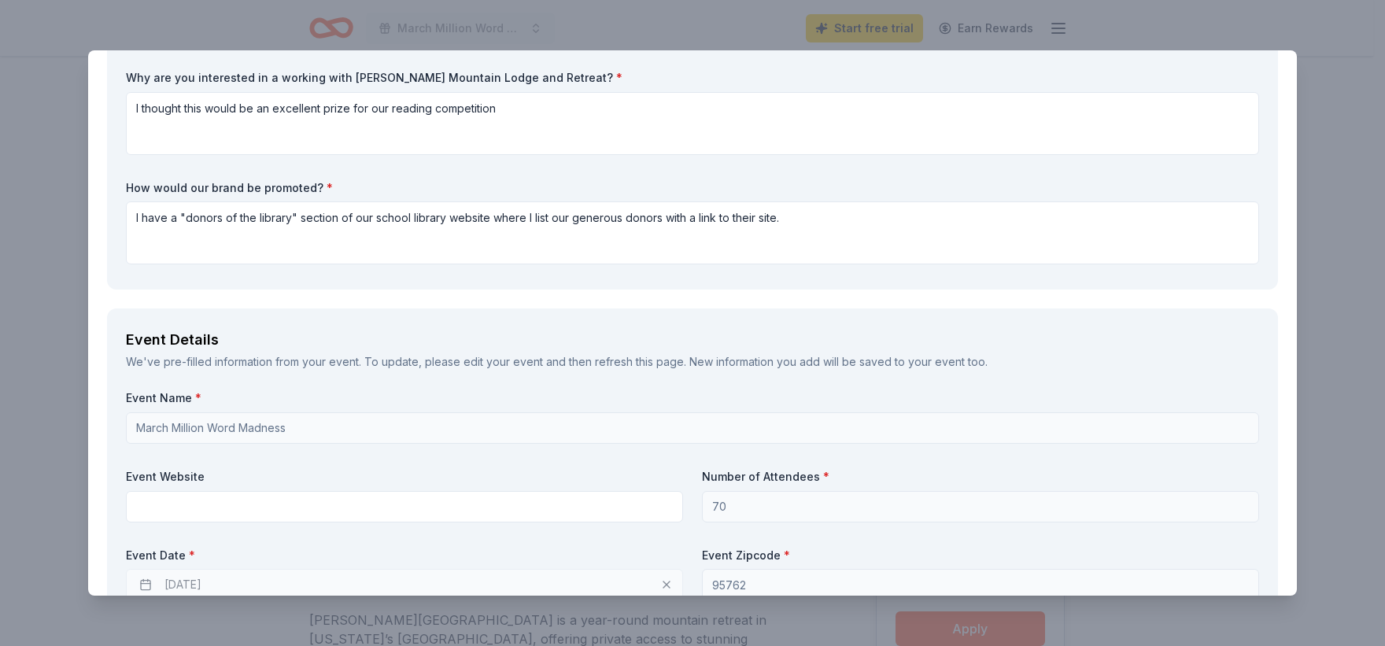
scroll to position [190, 0]
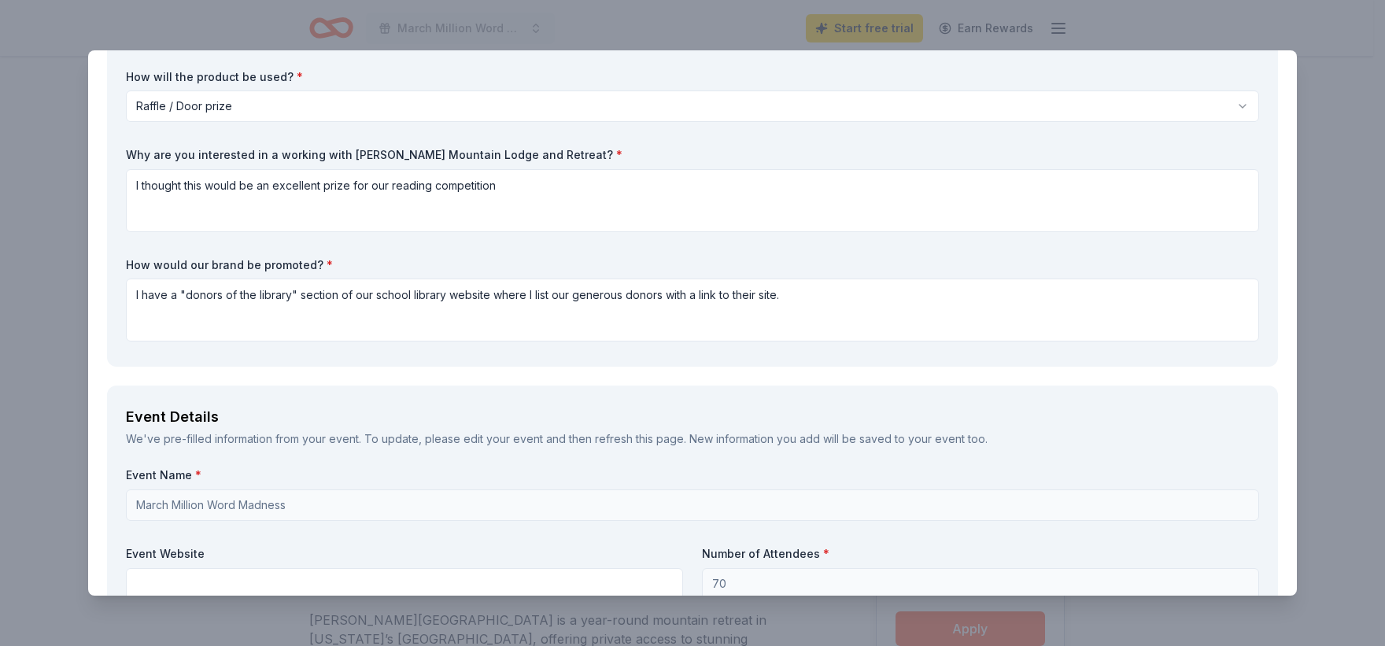
type textarea "Students compete in teams of two and staff compete independently to make it to …"
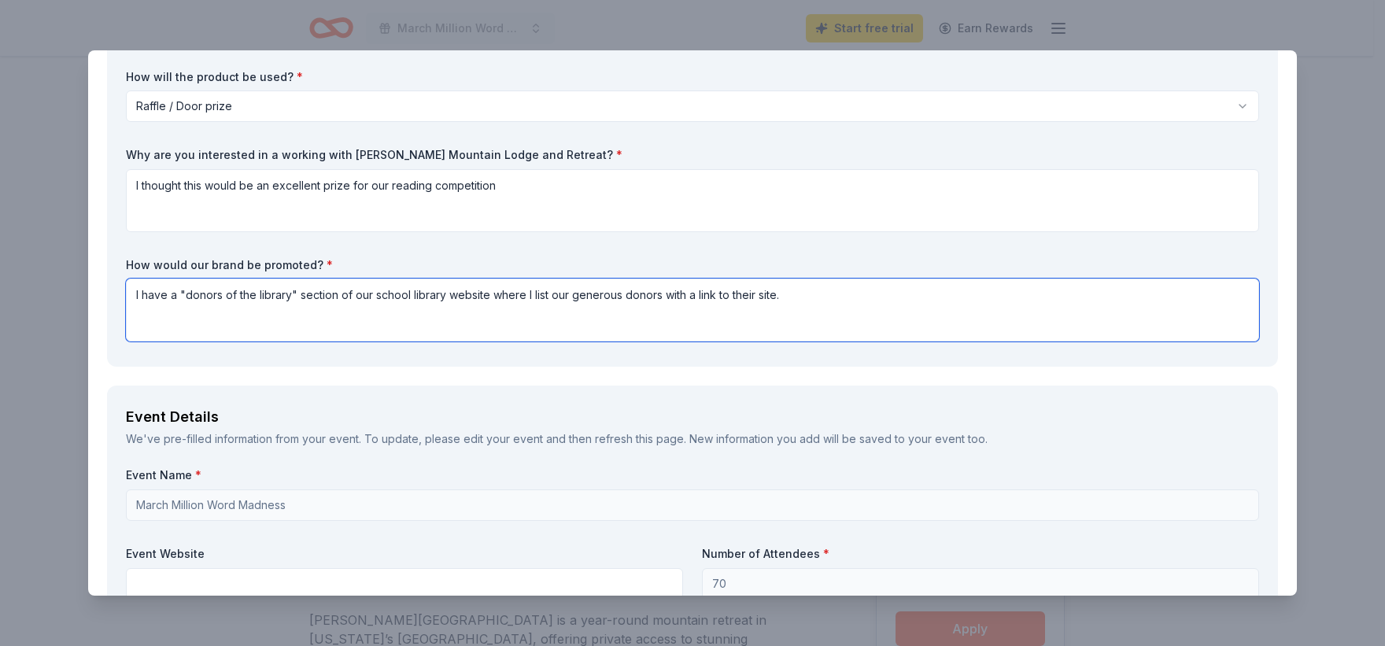
click at [807, 309] on textarea "I have a "donors of the library" section of our school library website where I …" at bounding box center [692, 310] width 1133 height 63
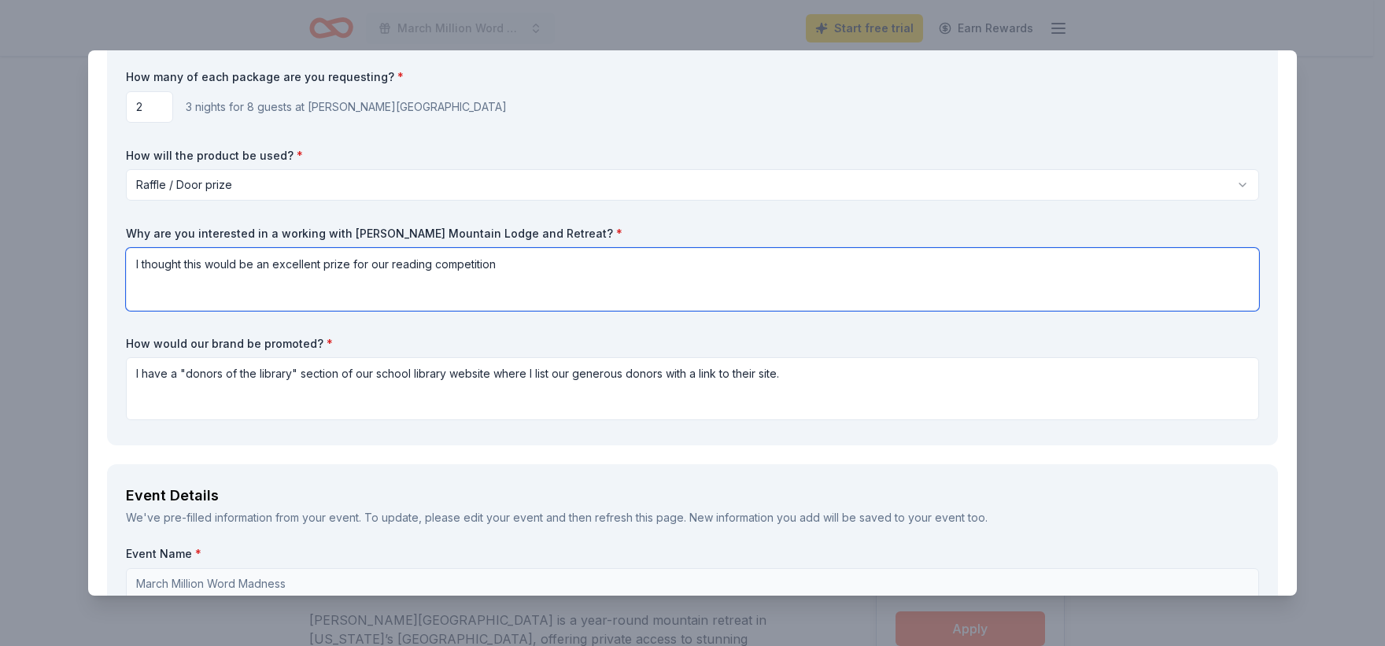
click at [502, 254] on textarea "I thought this would be an excellent prize for our reading competition" at bounding box center [692, 279] width 1133 height 63
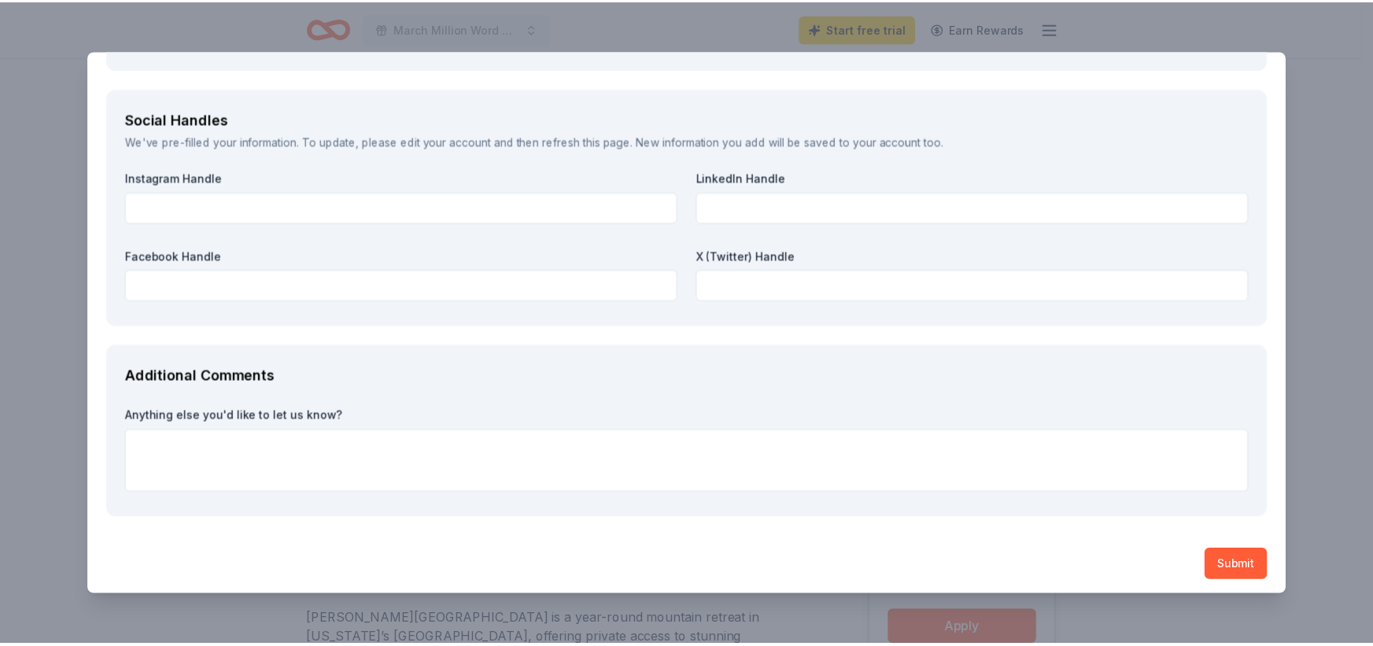
scroll to position [1908, 0]
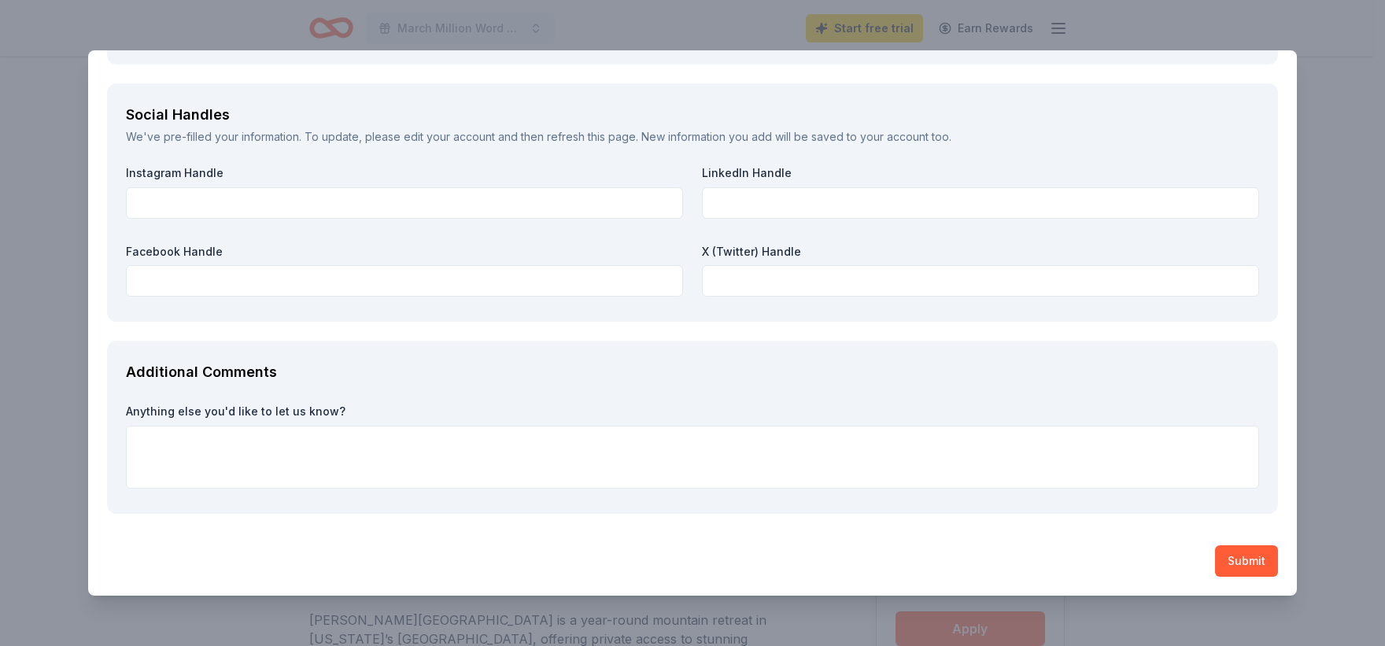
type textarea "I thought this would be an excellent prize for our reading competition we hold …"
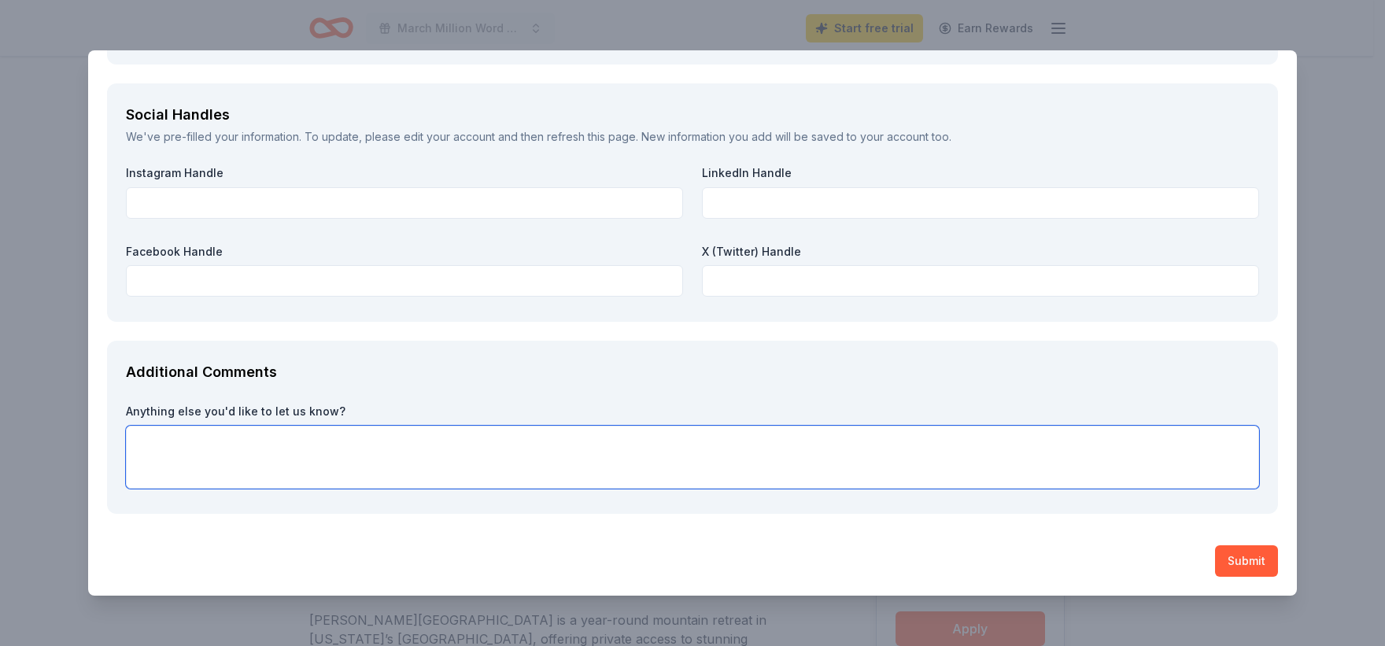
click at [586, 467] on textarea at bounding box center [692, 457] width 1133 height 63
type textarea "Thank you in advance for your time and consideration."
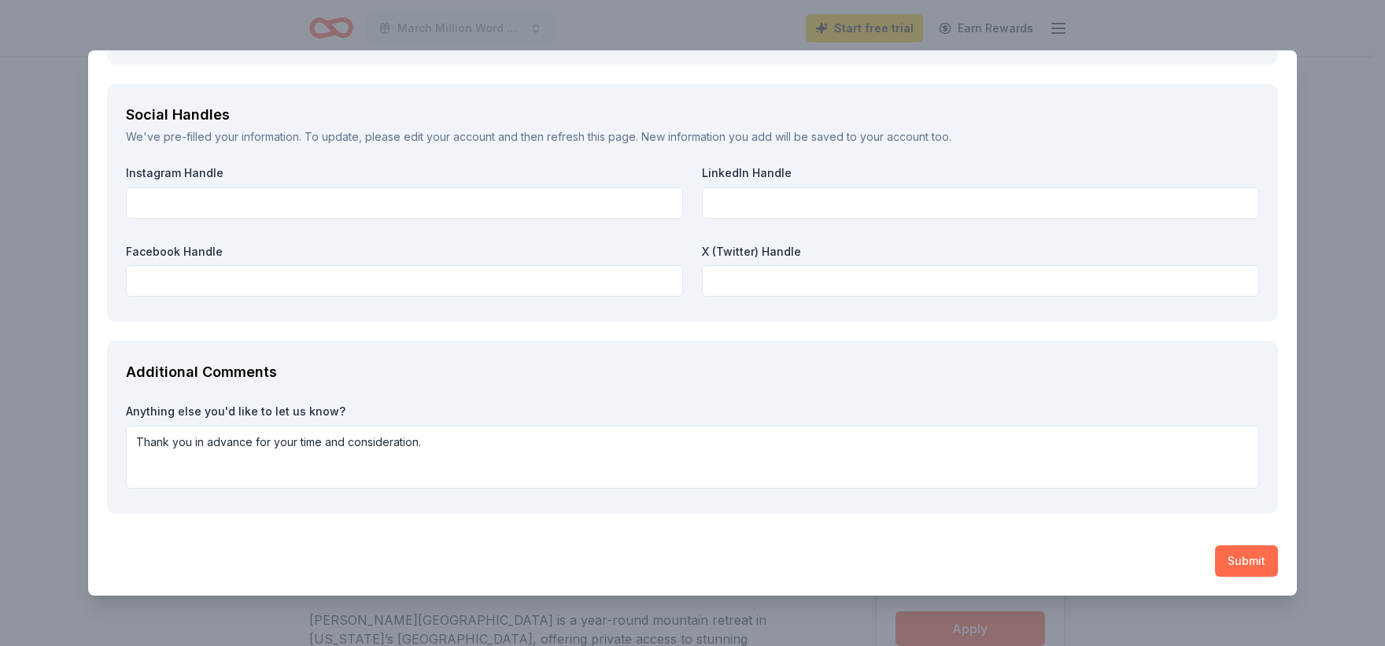
click at [1240, 567] on button "Submit" at bounding box center [1246, 560] width 63 height 31
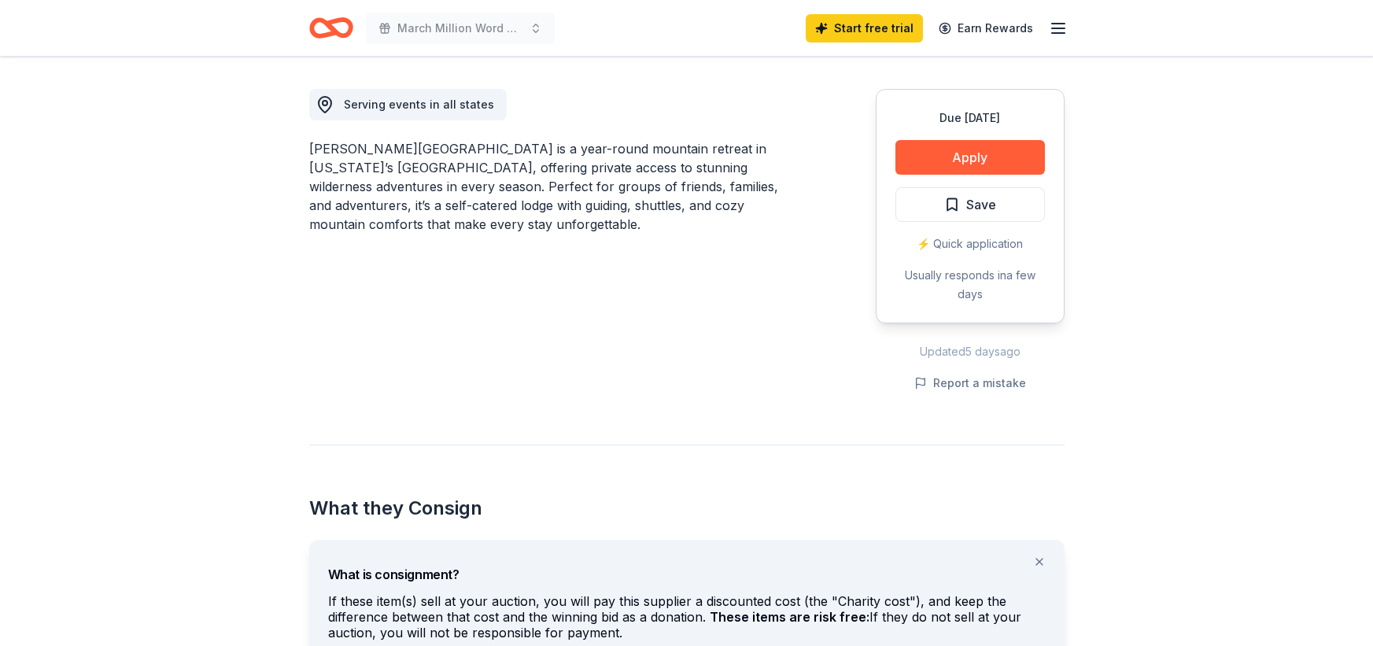
scroll to position [228, 0]
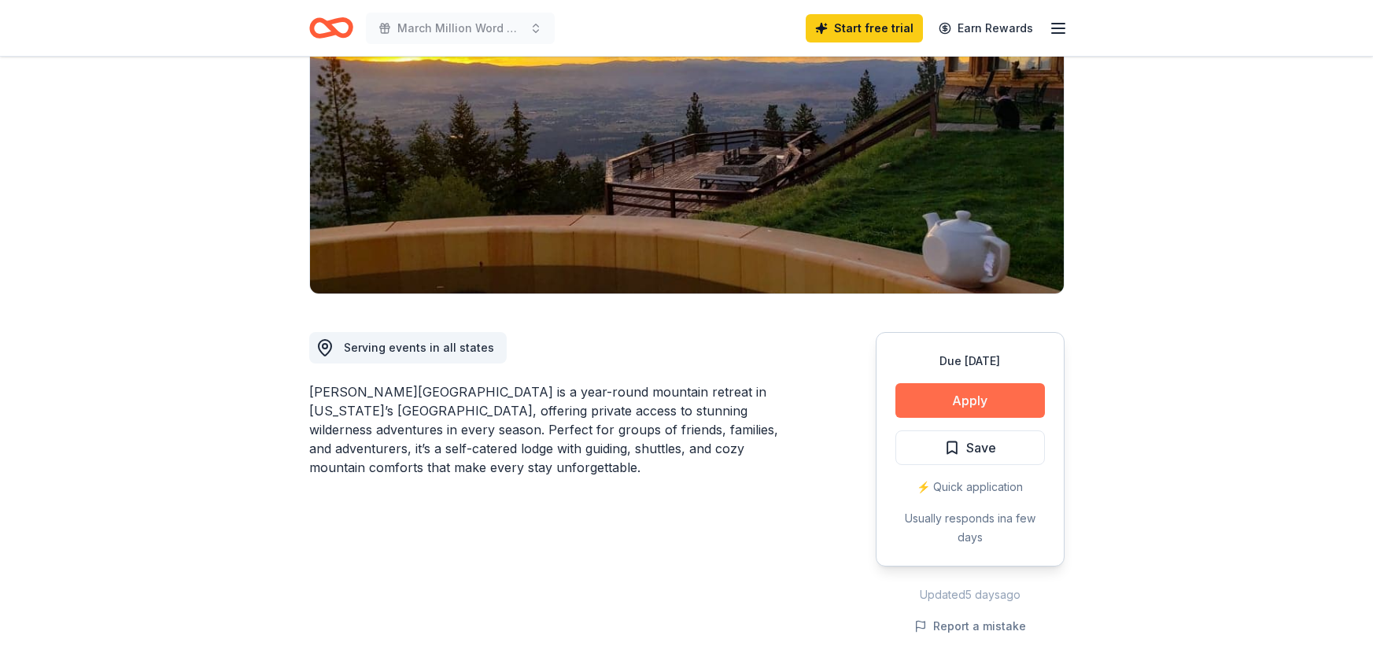
click at [950, 383] on button "Apply" at bounding box center [971, 400] width 150 height 35
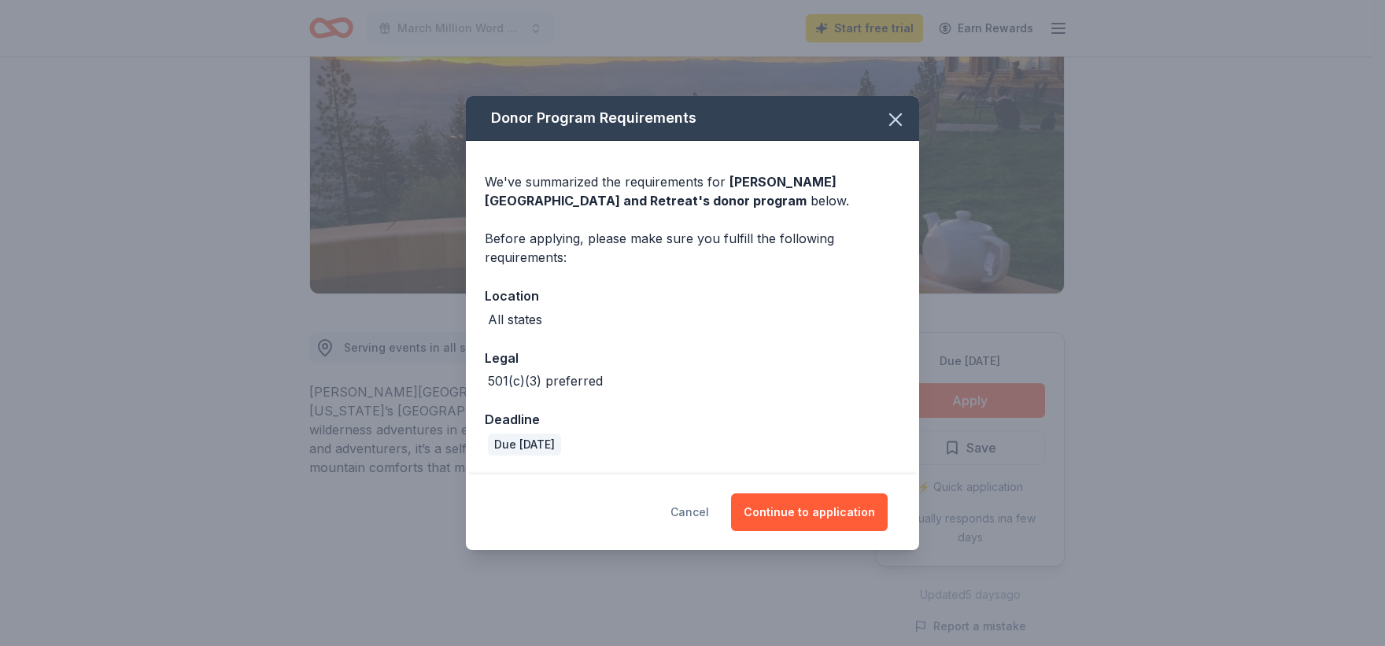
click at [697, 515] on button "Cancel" at bounding box center [690, 512] width 39 height 38
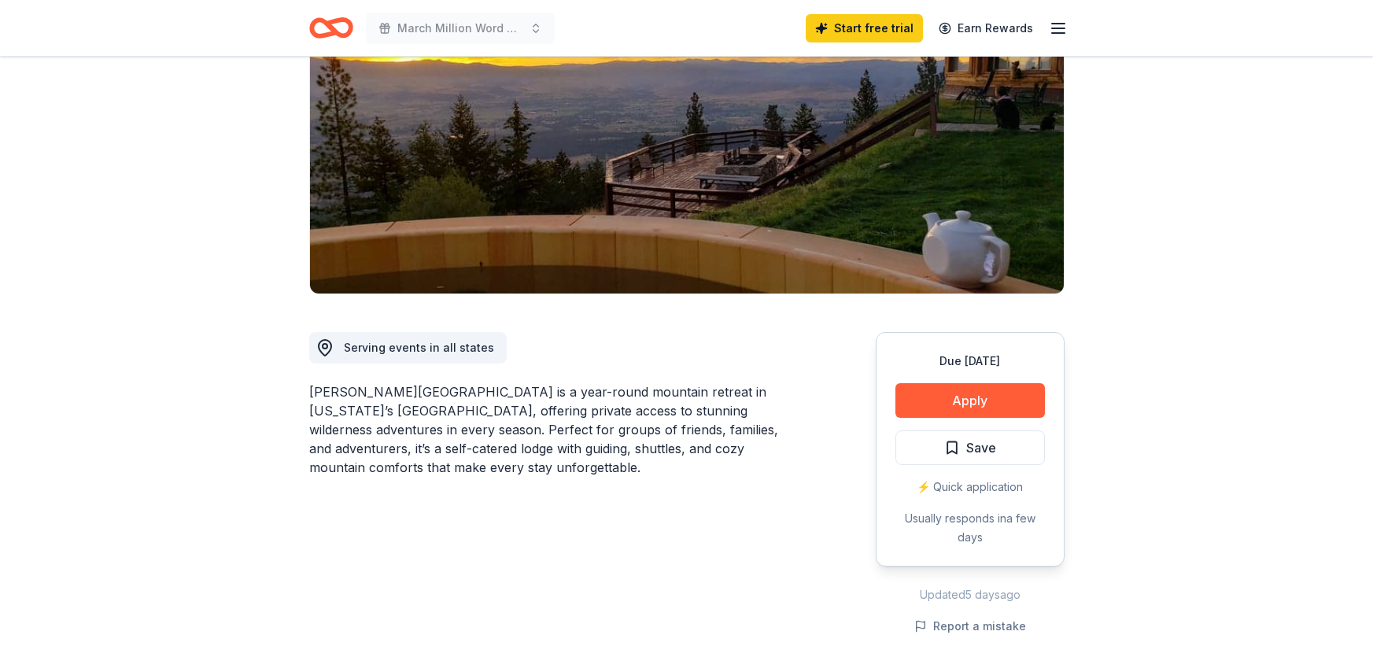
drag, startPoint x: 311, startPoint y: 344, endPoint x: 434, endPoint y: 341, distance: 122.8
click at [434, 382] on div "[PERSON_NAME][GEOGRAPHIC_DATA] is a year-round mountain retreat in [US_STATE]’s…" at bounding box center [554, 429] width 491 height 94
drag, startPoint x: 464, startPoint y: 347, endPoint x: 285, endPoint y: 348, distance: 179.4
